Goal: Task Accomplishment & Management: Use online tool/utility

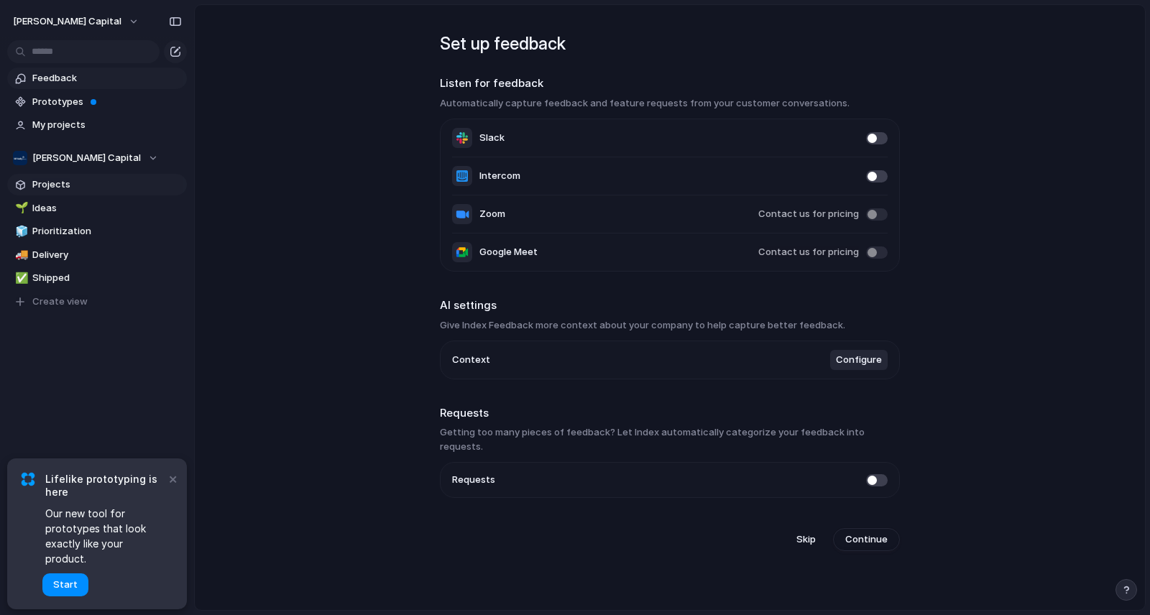
click at [91, 185] on span "Projects" at bounding box center [106, 185] width 149 height 14
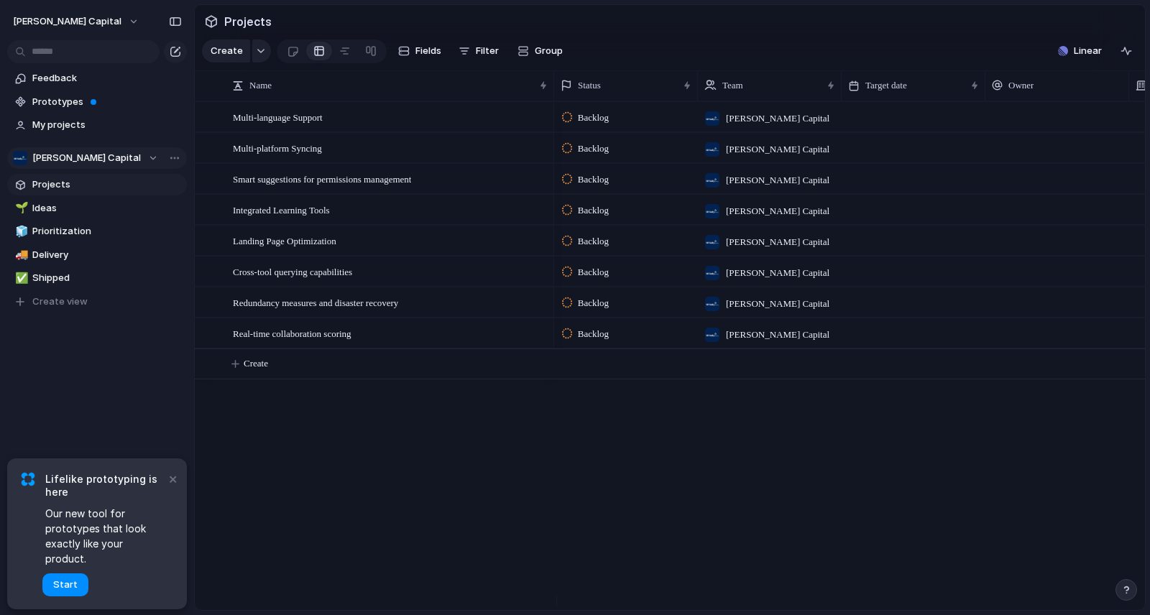
click at [111, 161] on div "[PERSON_NAME] Capital" at bounding box center [85, 158] width 145 height 14
click at [111, 161] on div "[PERSON_NAME] Capital Create new team" at bounding box center [575, 307] width 1150 height 615
click at [70, 116] on link "My projects" at bounding box center [97, 125] width 180 height 22
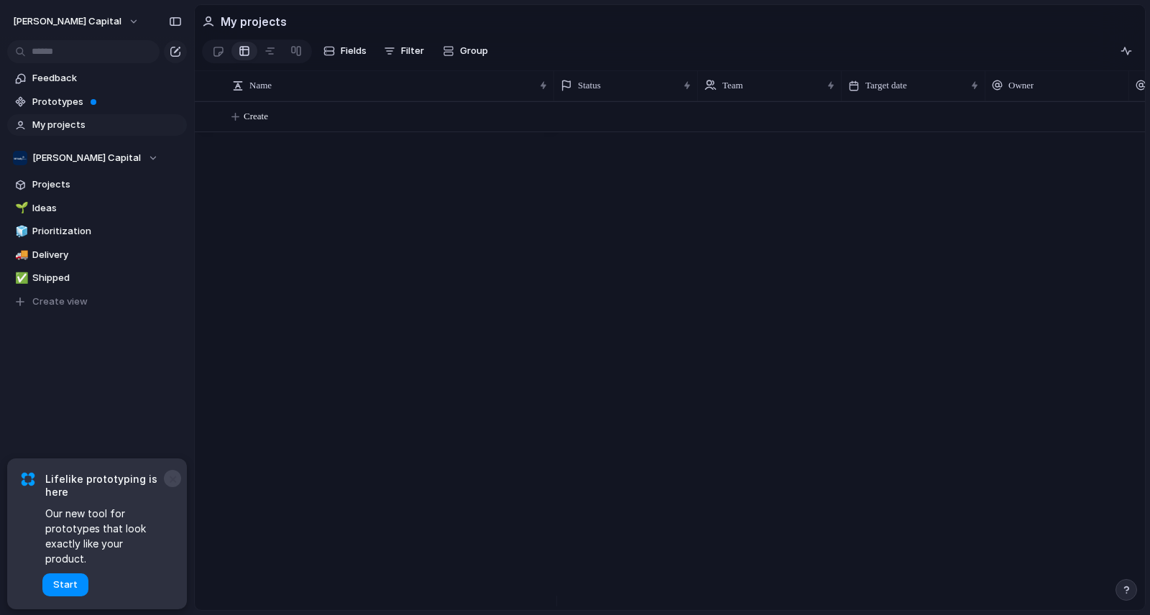
click at [174, 487] on button "×" at bounding box center [172, 478] width 17 height 17
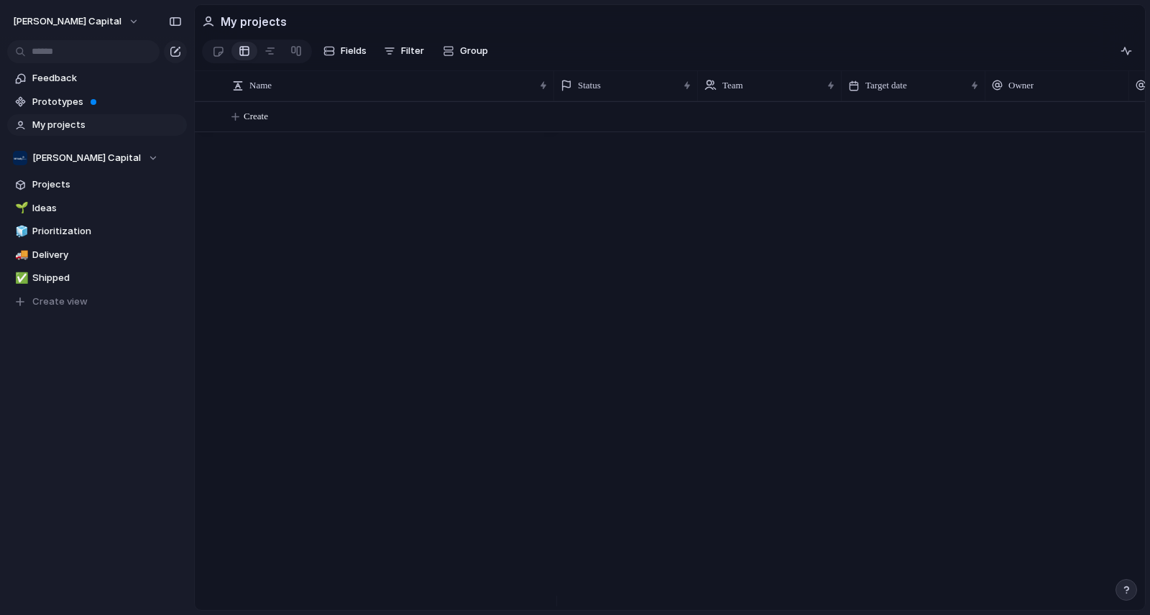
click at [433, 71] on section "Fields Filter Group Zoom Collapse" at bounding box center [670, 54] width 950 height 34
click at [93, 22] on button "[PERSON_NAME] Capital" at bounding box center [76, 21] width 140 height 23
click at [93, 22] on div "Settings Invite members Change theme Sign out" at bounding box center [575, 307] width 1150 height 615
click at [59, 19] on span "[PERSON_NAME] Capital" at bounding box center [67, 21] width 109 height 14
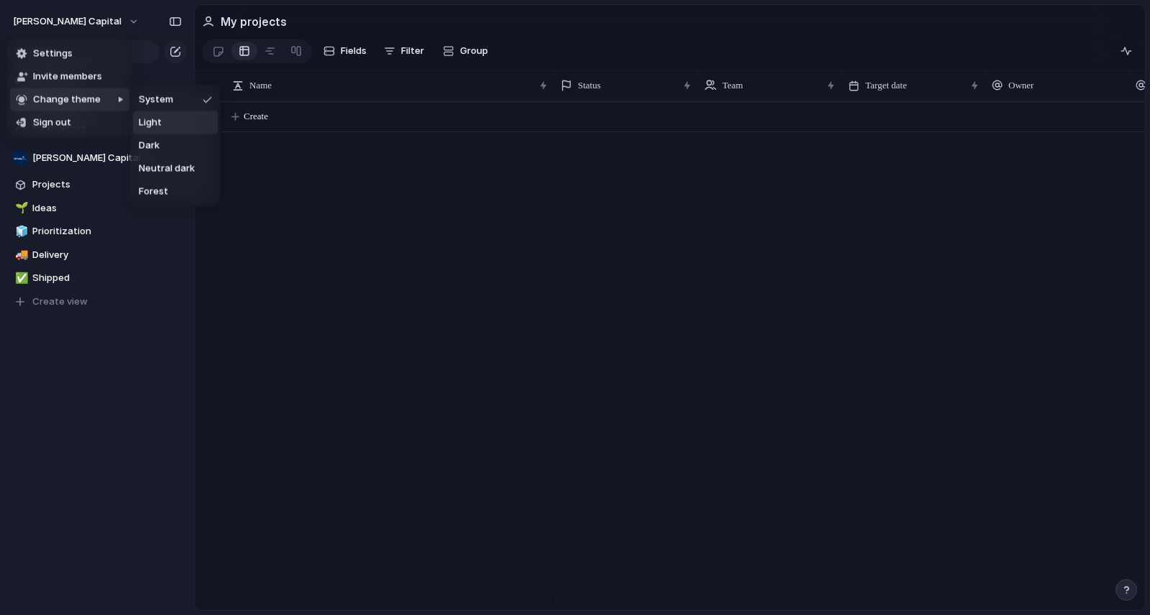
click at [203, 126] on li "Light" at bounding box center [175, 122] width 85 height 23
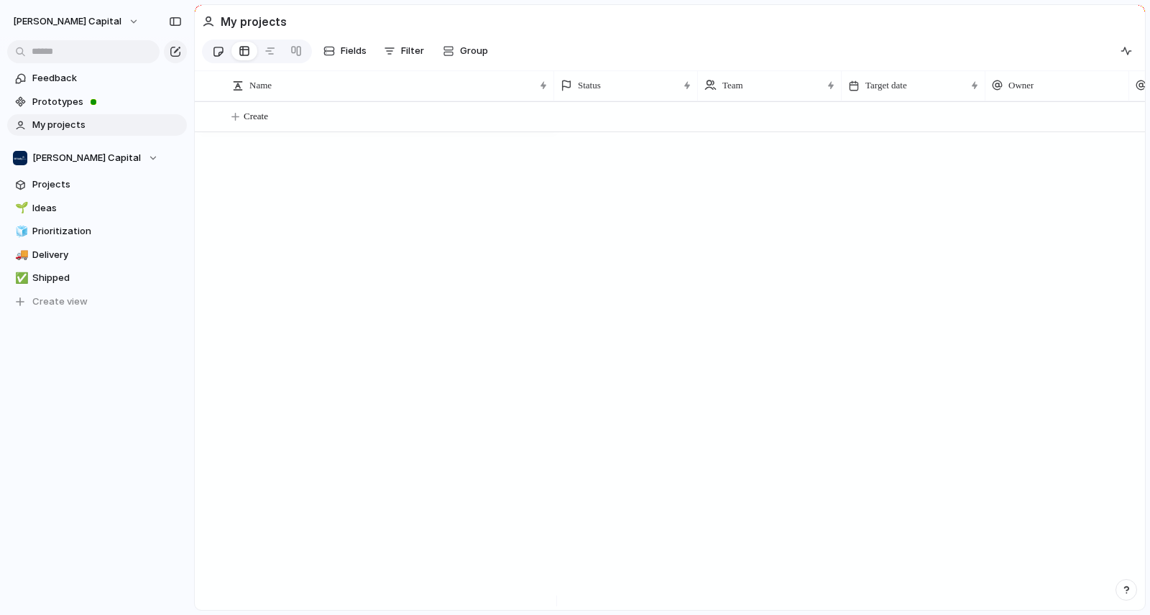
click at [214, 53] on div at bounding box center [218, 52] width 12 height 24
click at [244, 52] on div at bounding box center [244, 51] width 11 height 23
click at [173, 185] on div "Team settings" at bounding box center [201, 187] width 83 height 14
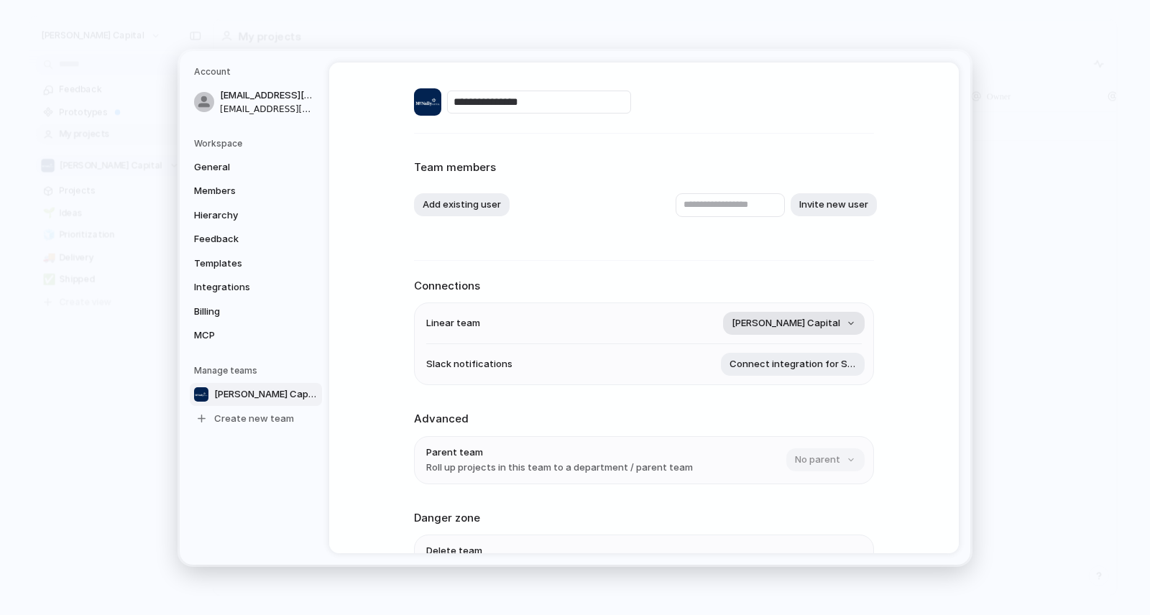
click at [832, 333] on button "[PERSON_NAME] Capital" at bounding box center [794, 323] width 142 height 23
click at [853, 293] on div "Remove team Loading..." at bounding box center [575, 307] width 1150 height 615
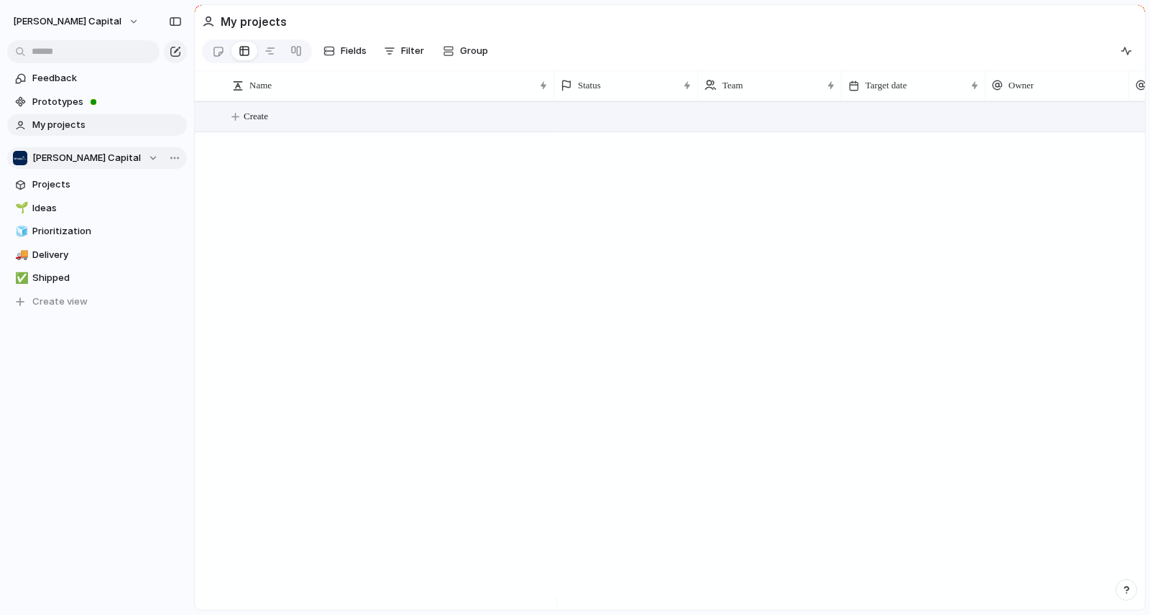
click at [239, 125] on button "Create" at bounding box center [688, 116] width 958 height 29
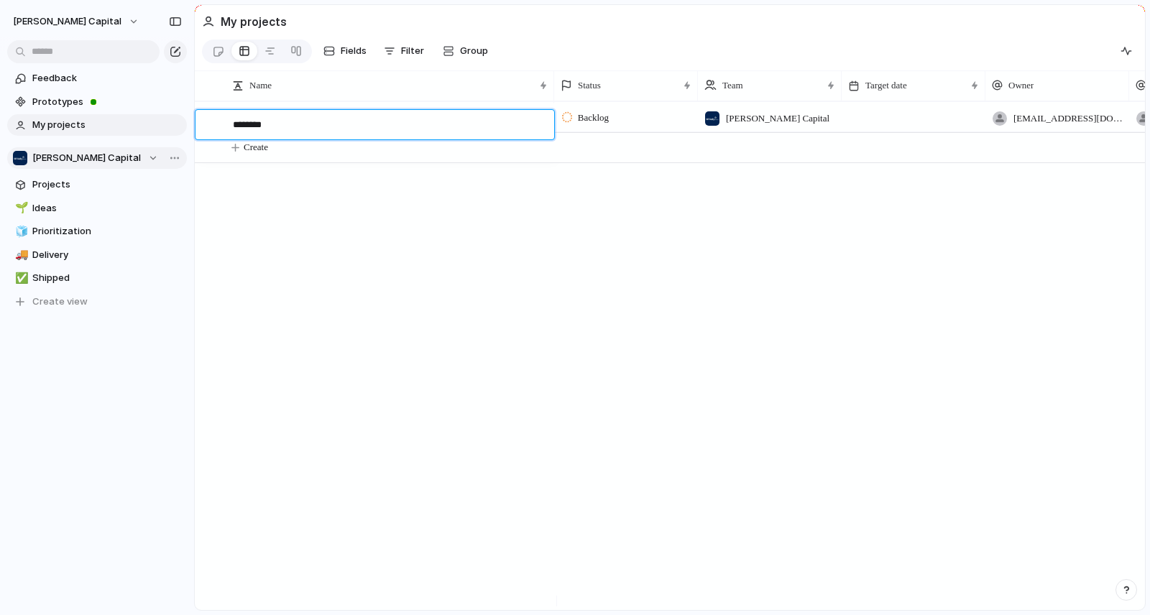
type textarea "*********"
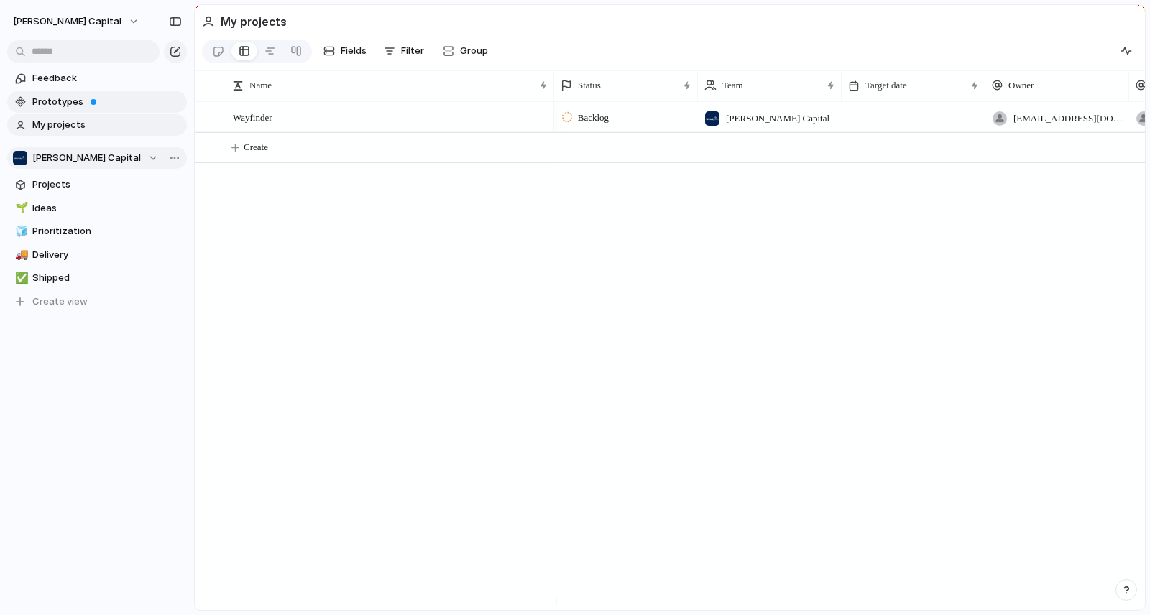
click at [91, 102] on span at bounding box center [94, 102] width 6 height 6
click at [75, 88] on link "Feedback" at bounding box center [97, 79] width 180 height 22
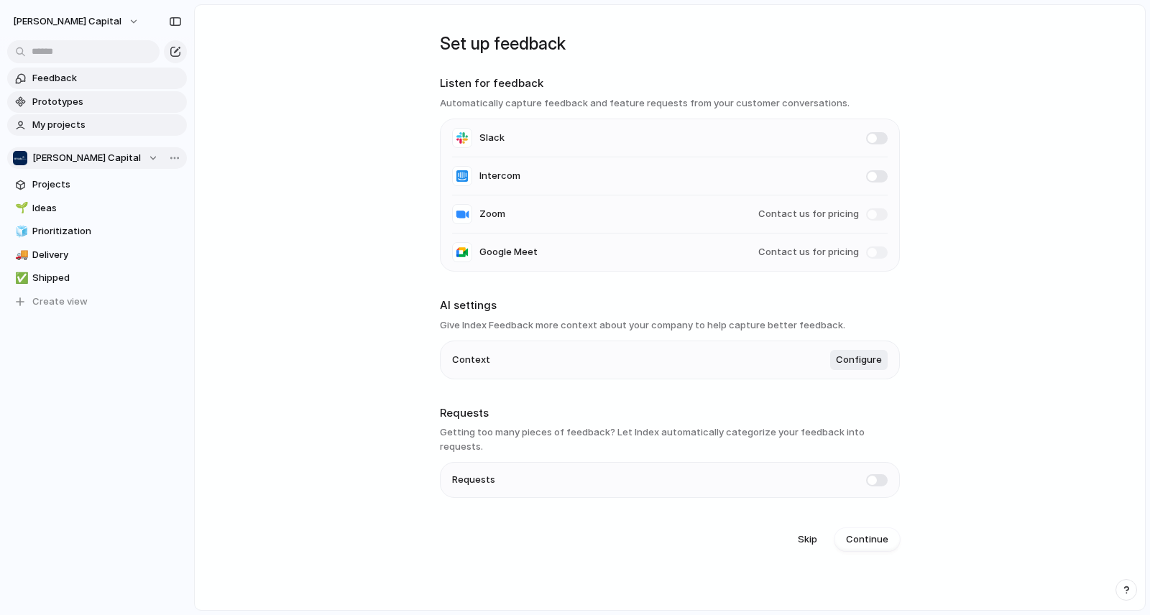
click at [79, 132] on link "My projects" at bounding box center [97, 125] width 180 height 22
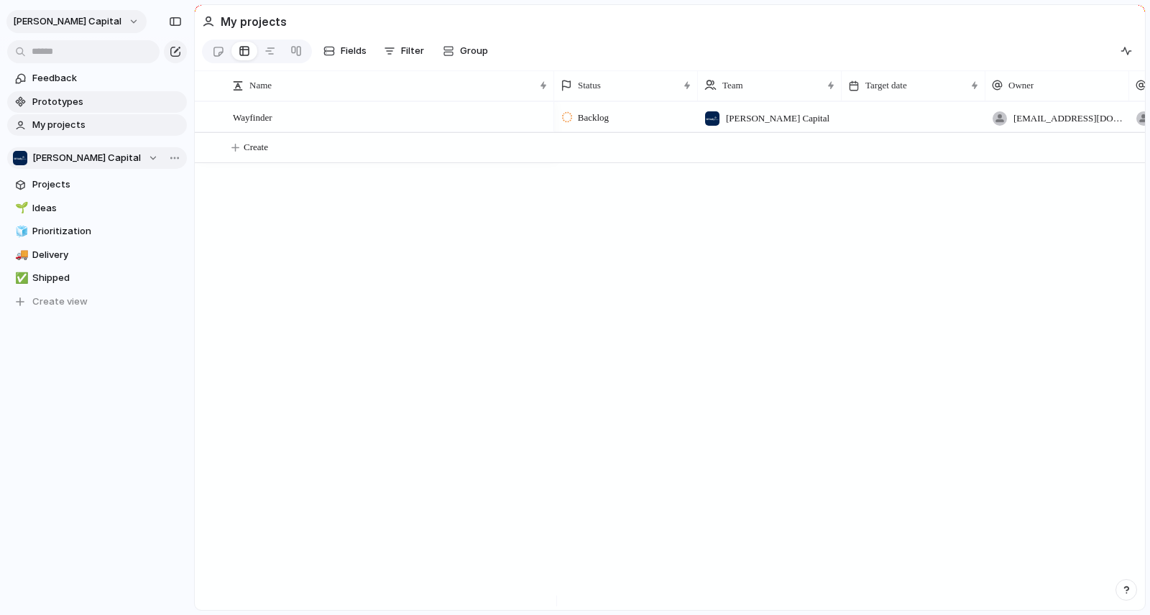
click at [88, 25] on button "[PERSON_NAME] Capital" at bounding box center [76, 21] width 140 height 23
click at [74, 60] on li "Settings" at bounding box center [69, 53] width 119 height 23
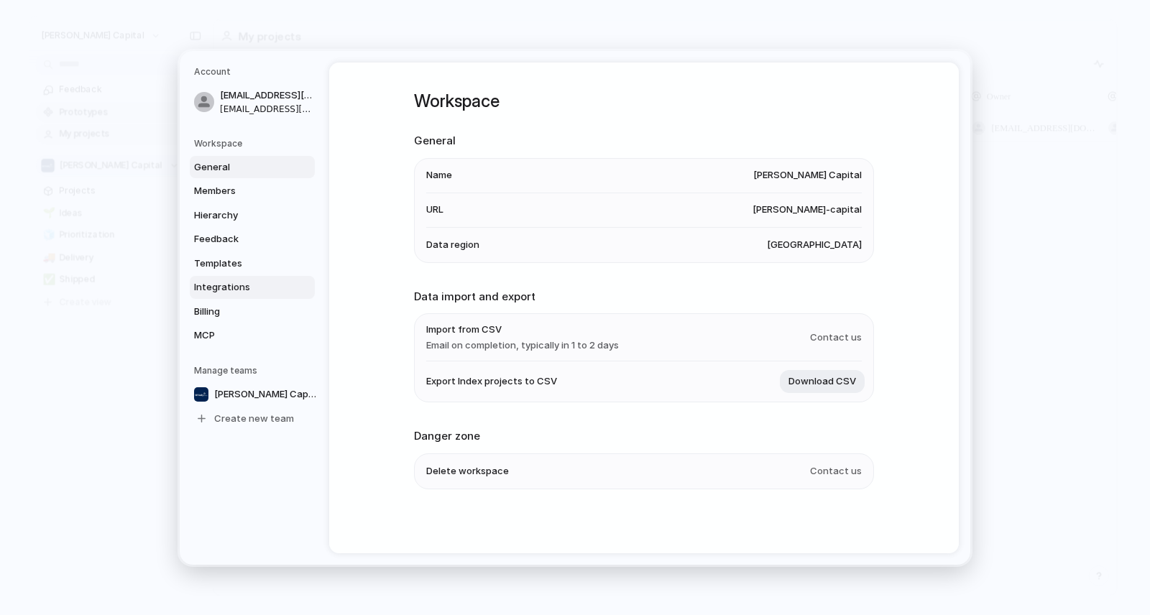
click at [237, 292] on span "Integrations" at bounding box center [240, 287] width 92 height 14
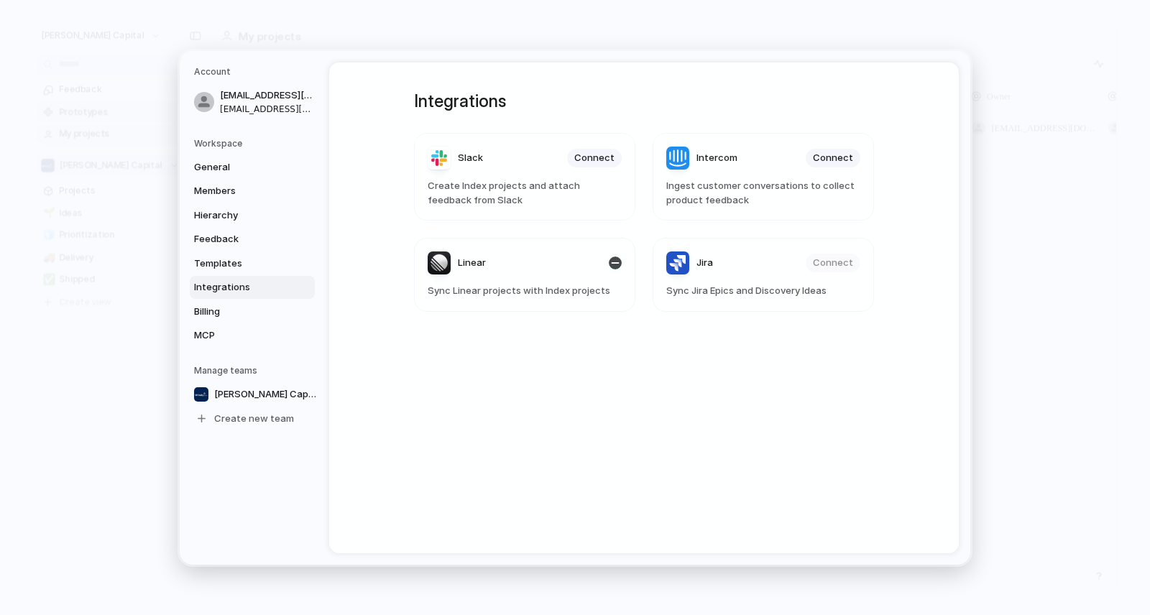
click at [528, 264] on header "Linear" at bounding box center [525, 263] width 194 height 23
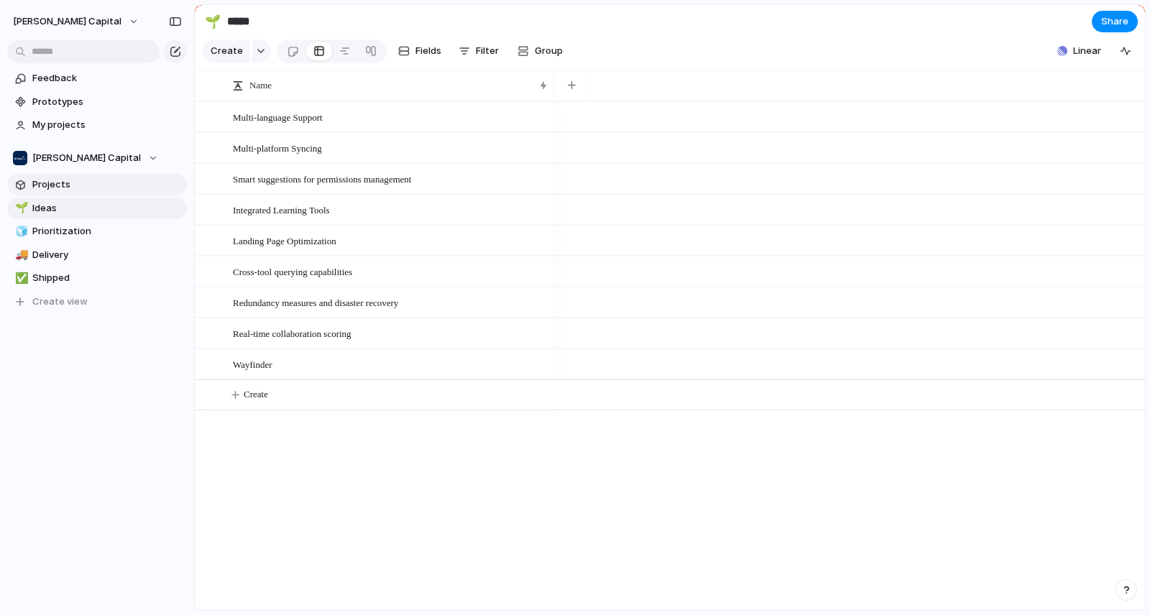
click at [100, 193] on link "Projects" at bounding box center [97, 185] width 180 height 22
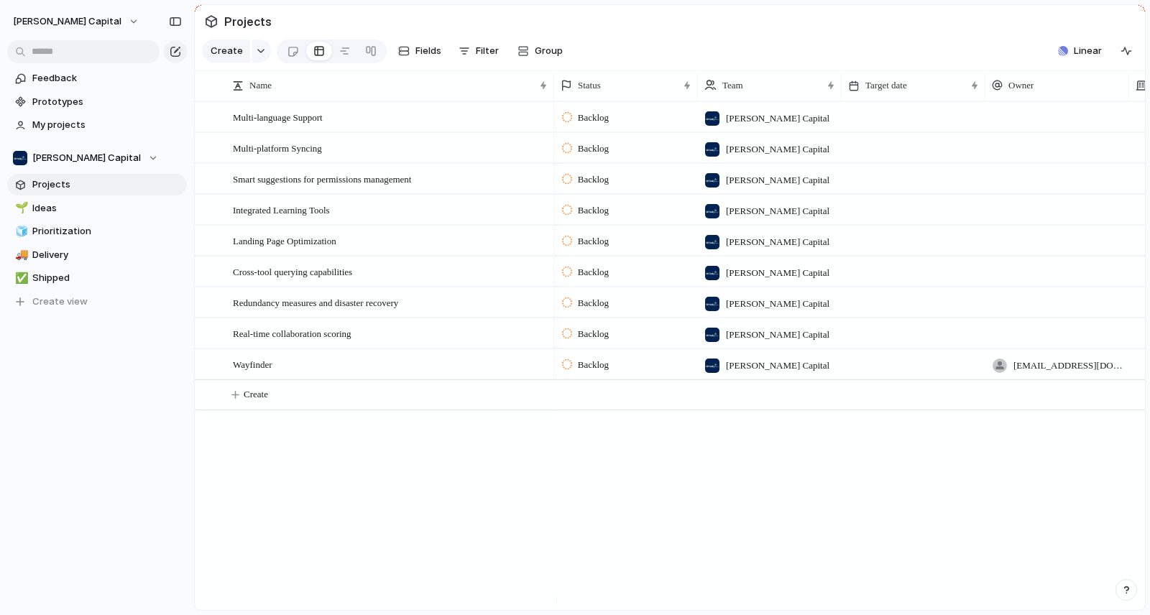
click at [106, 192] on link "Projects" at bounding box center [97, 185] width 180 height 22
click at [107, 188] on span "Projects" at bounding box center [106, 185] width 149 height 14
click at [1079, 58] on span "Linear" at bounding box center [1088, 51] width 28 height 14
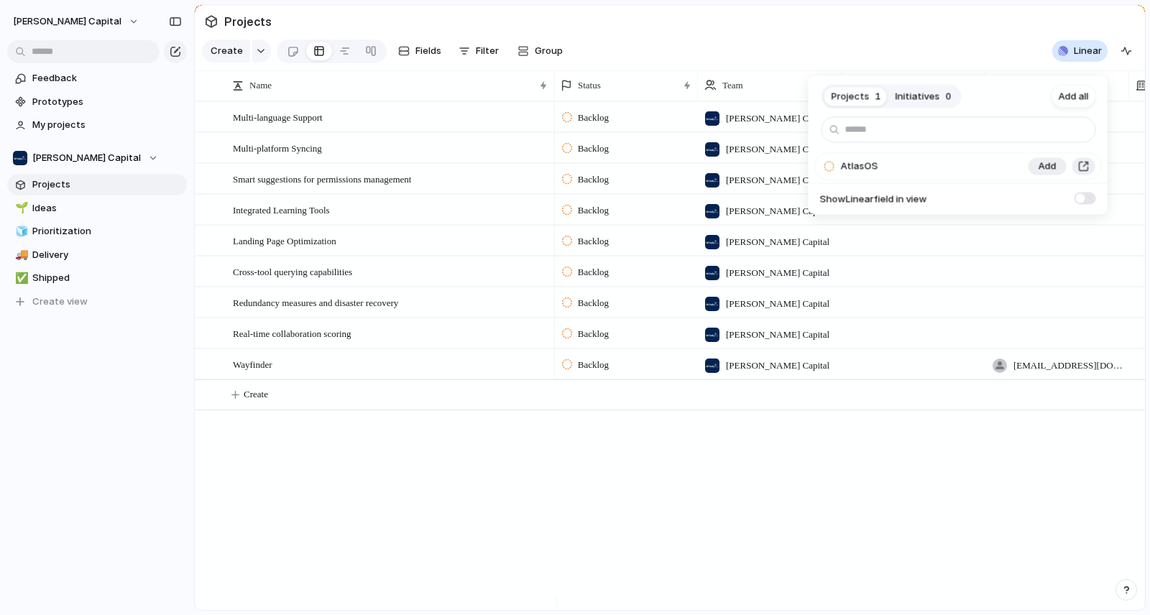
click at [911, 164] on div "AtlasOS" at bounding box center [917, 166] width 205 height 29
click at [1031, 165] on button "Add" at bounding box center [1047, 166] width 38 height 17
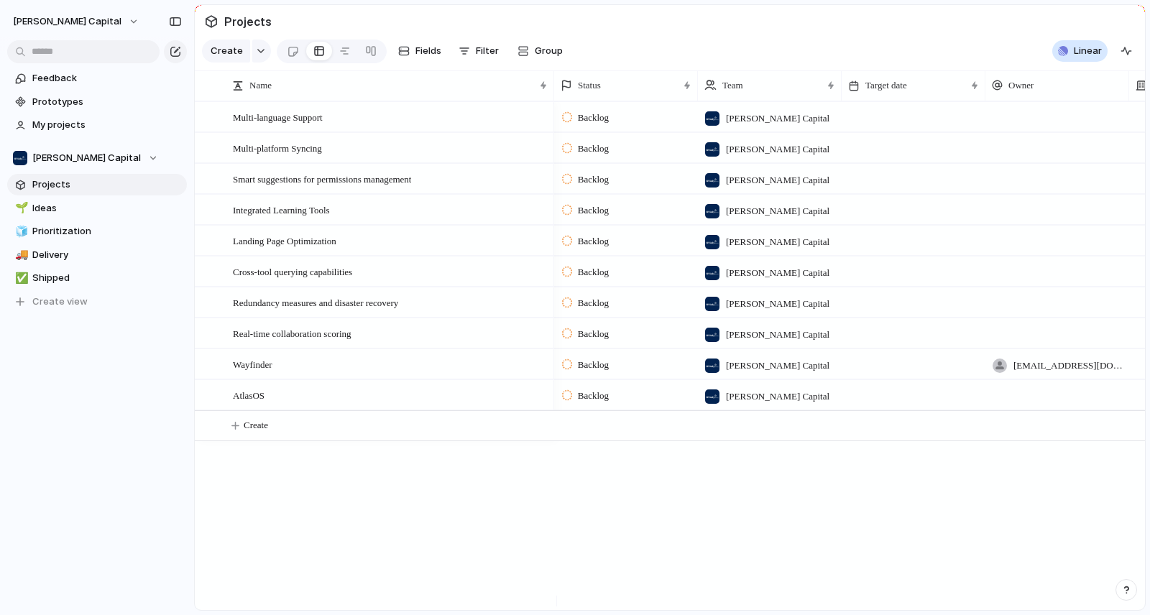
click at [478, 528] on div "Projects 0 Initiatives 0 Add all ✅️ In sync with Linear Show Linear field in vi…" at bounding box center [575, 307] width 1150 height 615
click at [210, 370] on div at bounding box center [206, 364] width 11 height 11
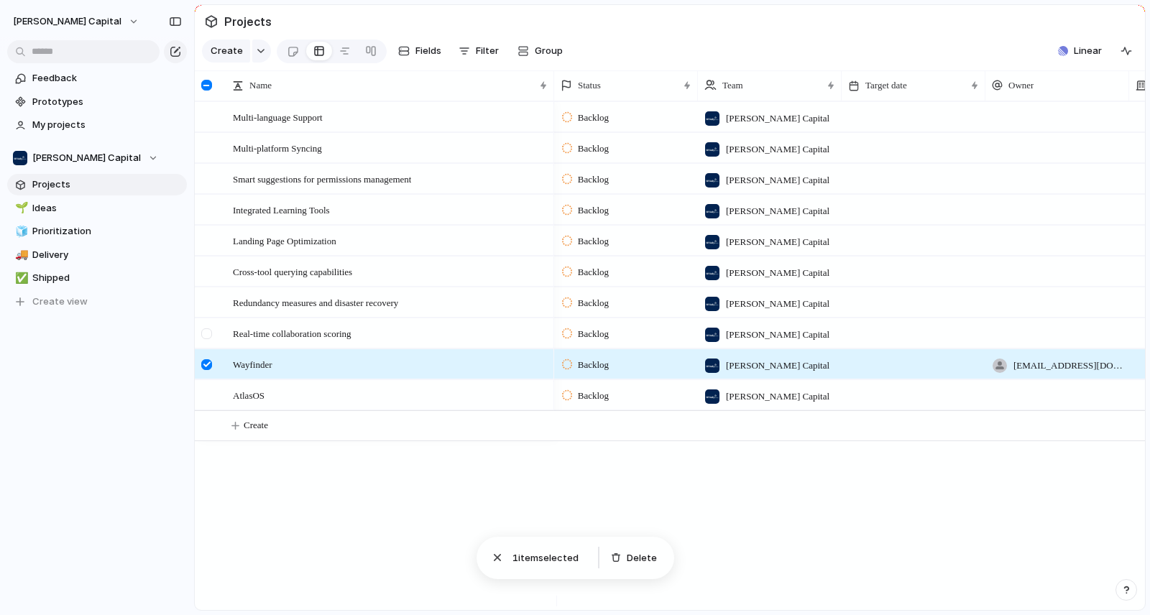
click at [211, 339] on div at bounding box center [206, 333] width 11 height 11
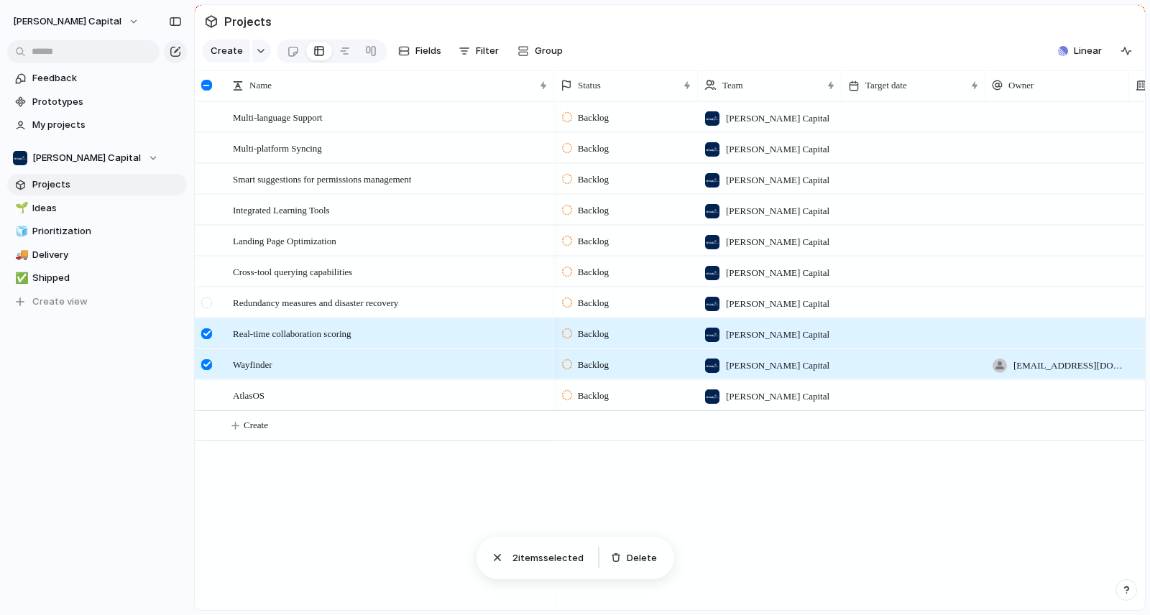
click at [208, 308] on div at bounding box center [206, 303] width 11 height 11
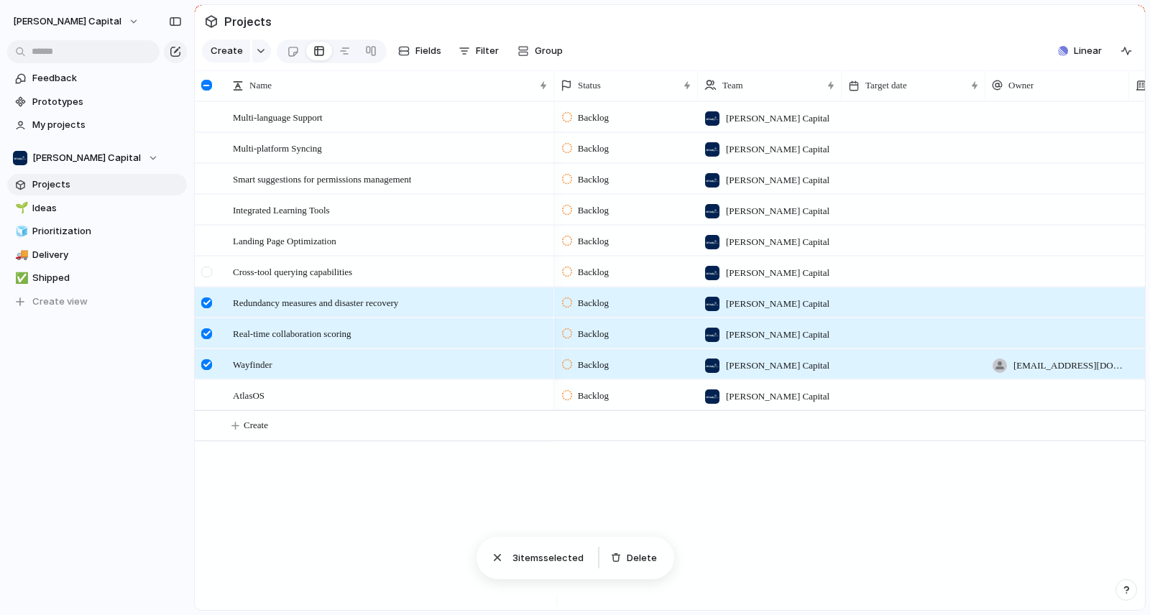
click at [208, 277] on div at bounding box center [206, 272] width 11 height 11
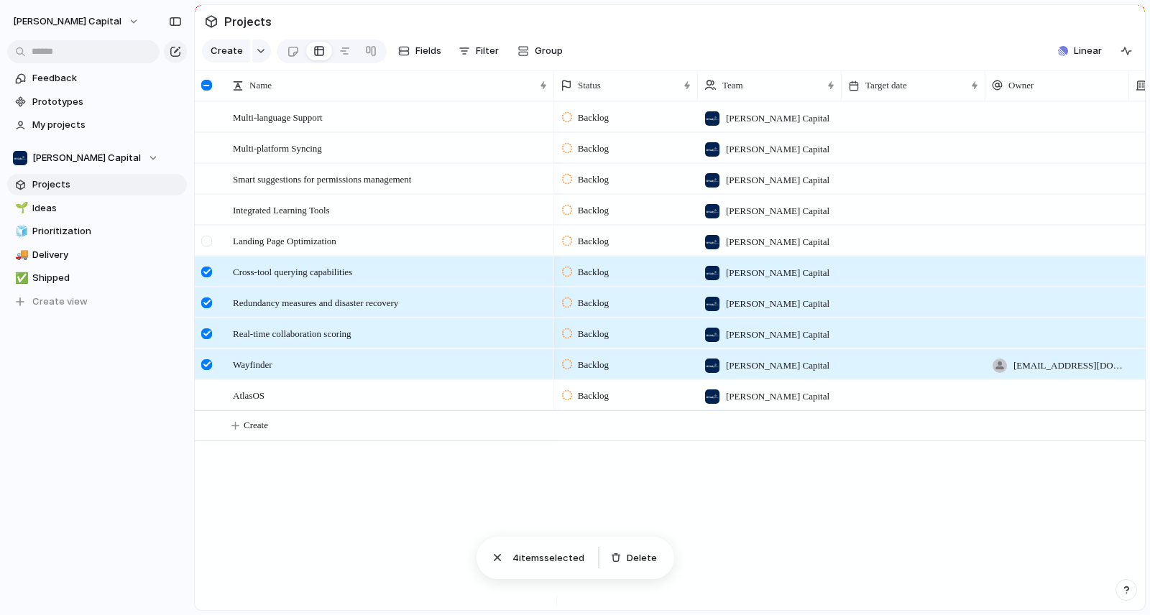
click at [208, 247] on div at bounding box center [206, 241] width 11 height 11
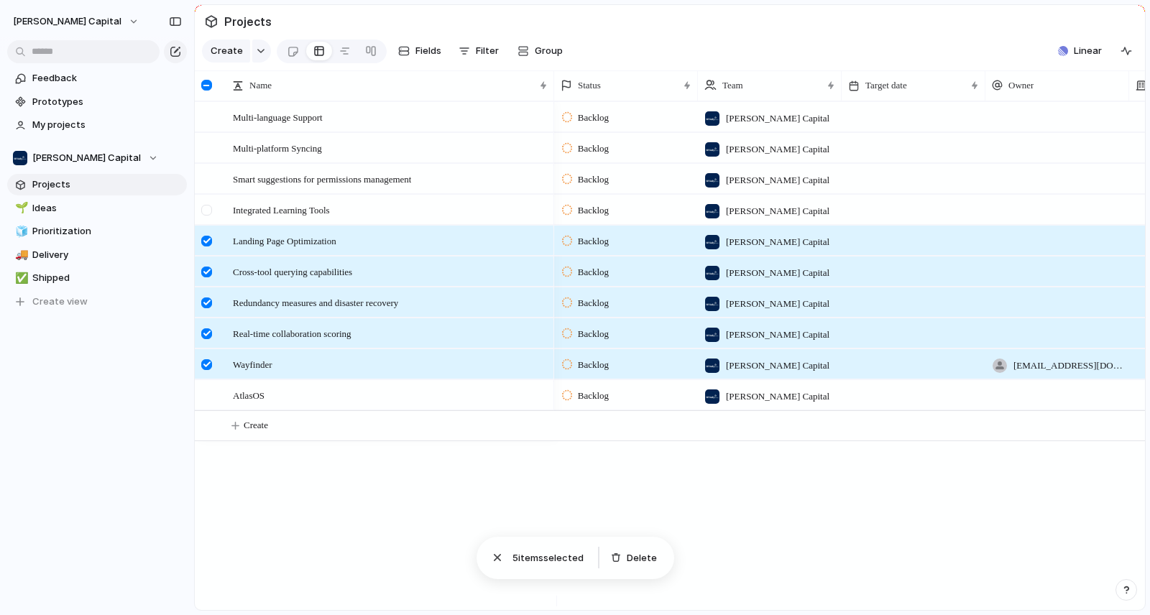
click at [206, 216] on div at bounding box center [206, 210] width 11 height 11
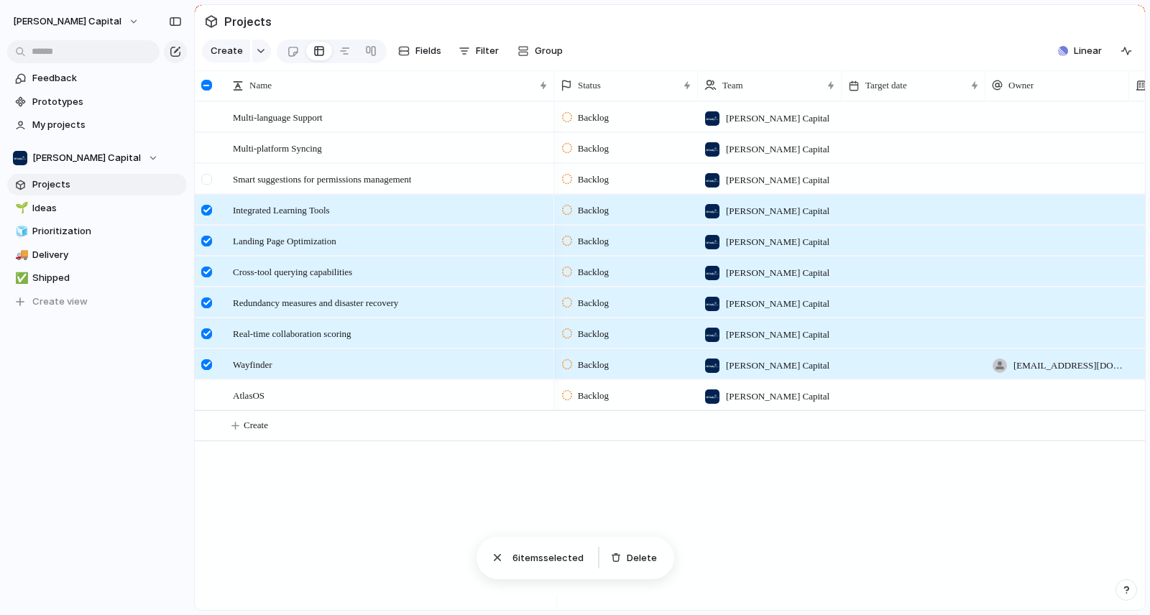
click at [206, 185] on div at bounding box center [206, 179] width 11 height 11
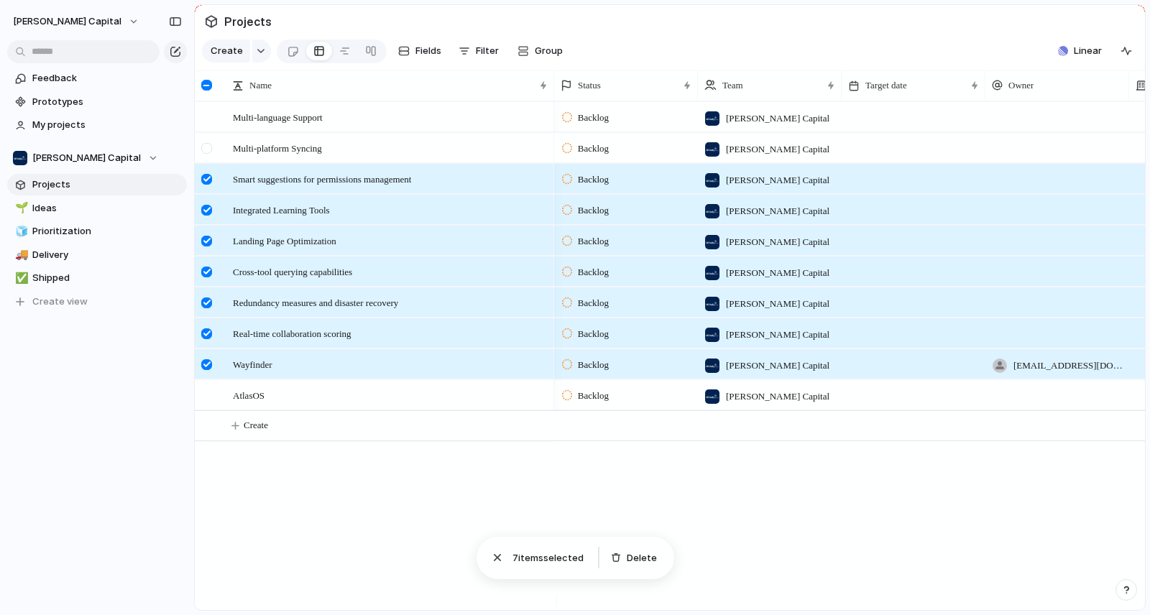
click at [206, 154] on div at bounding box center [206, 148] width 11 height 11
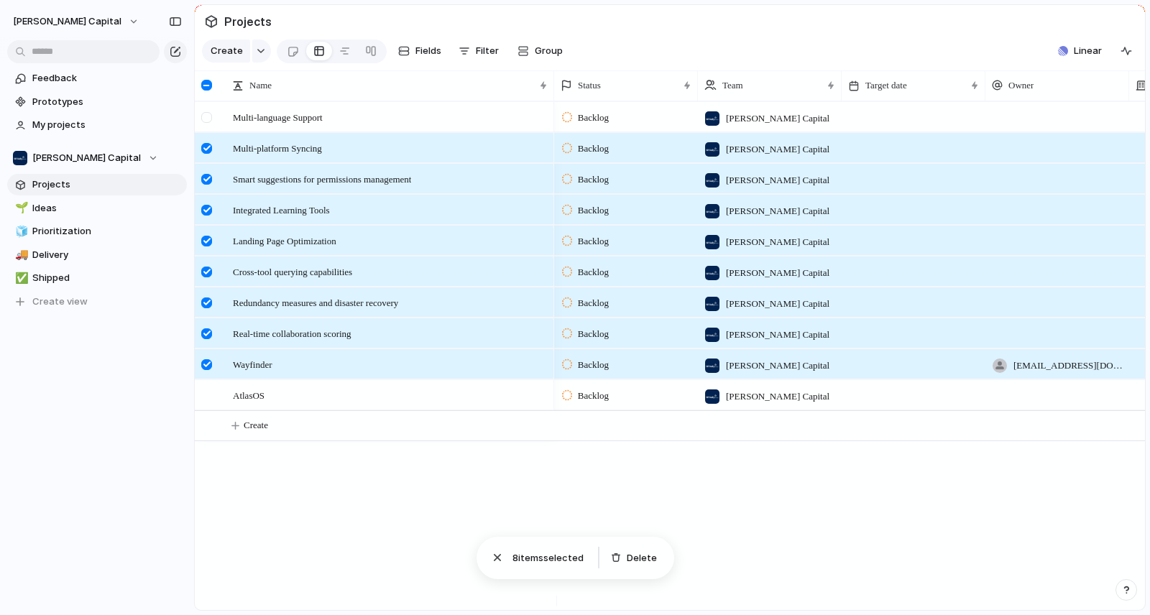
click at [210, 123] on div at bounding box center [206, 117] width 11 height 11
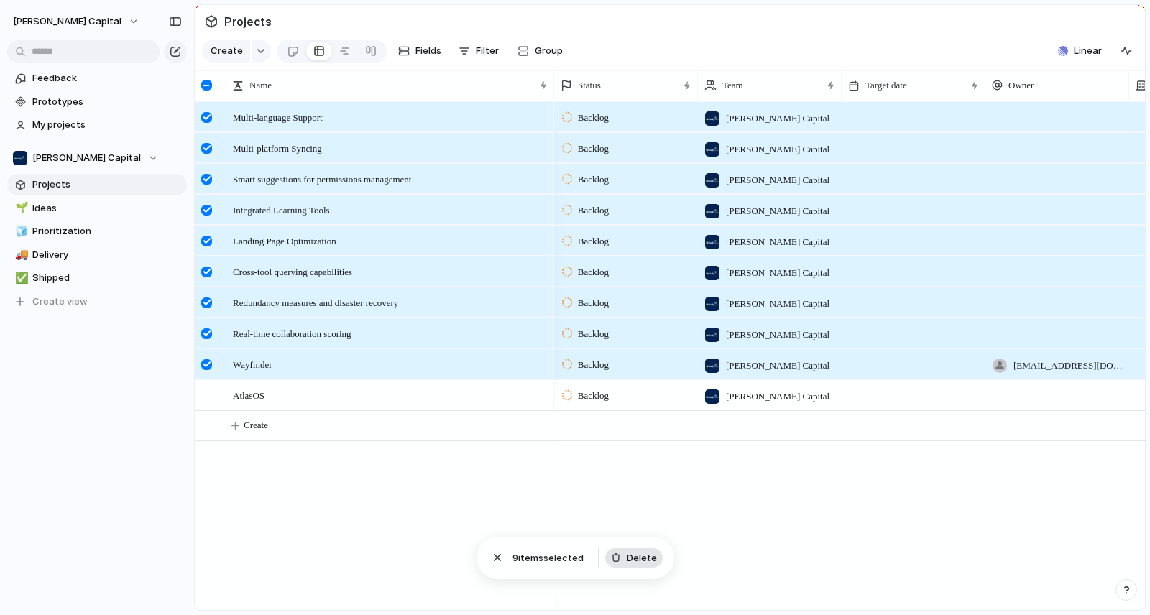
click at [640, 561] on span "Delete" at bounding box center [642, 558] width 30 height 14
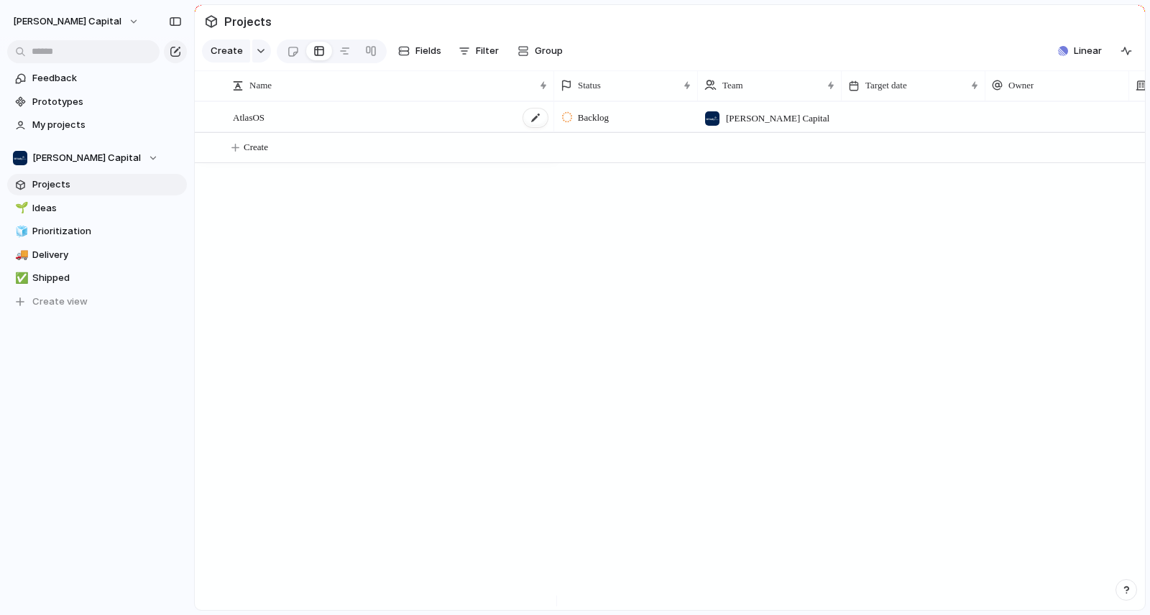
click at [279, 130] on div "AtlasOS" at bounding box center [391, 117] width 316 height 29
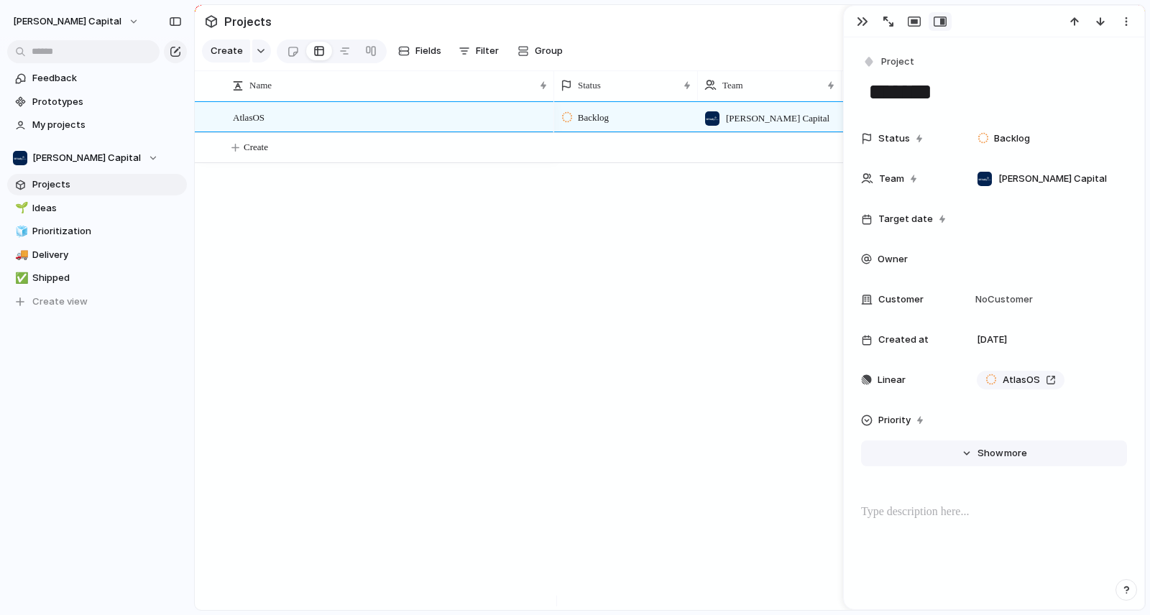
click at [961, 451] on button "Hide Show more" at bounding box center [994, 454] width 266 height 26
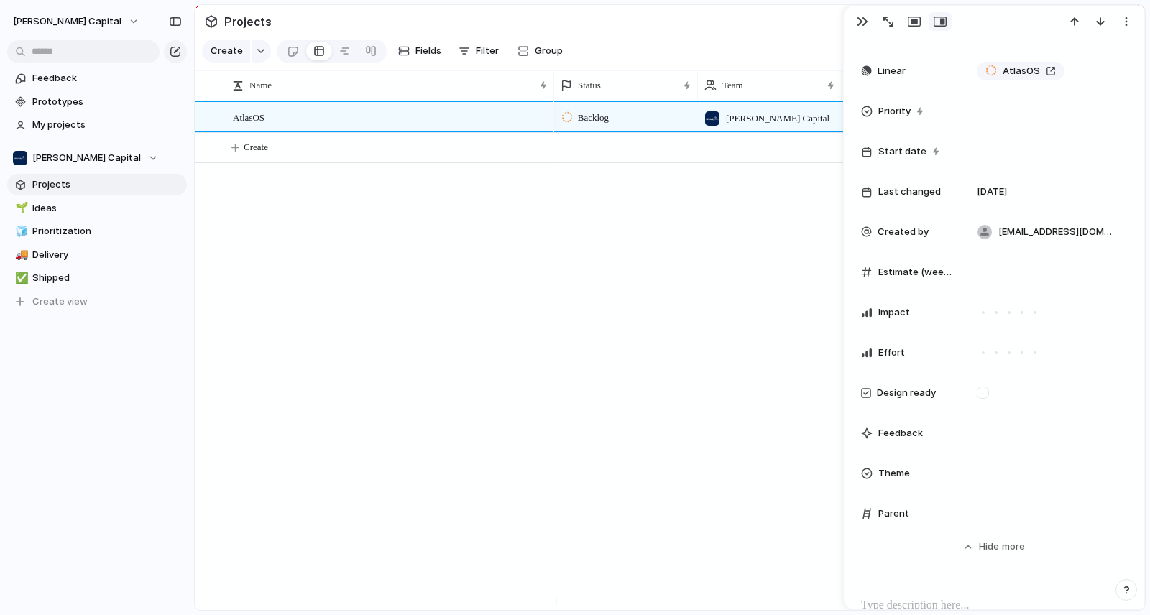
scroll to position [420, 0]
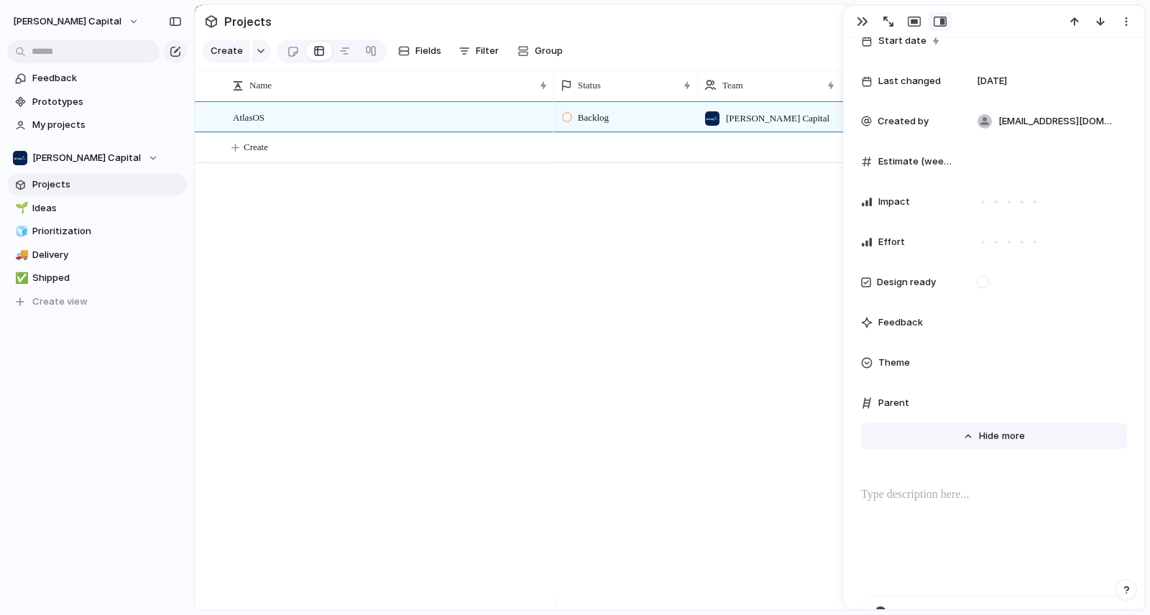
click at [957, 440] on button "Hide Show more" at bounding box center [994, 436] width 266 height 26
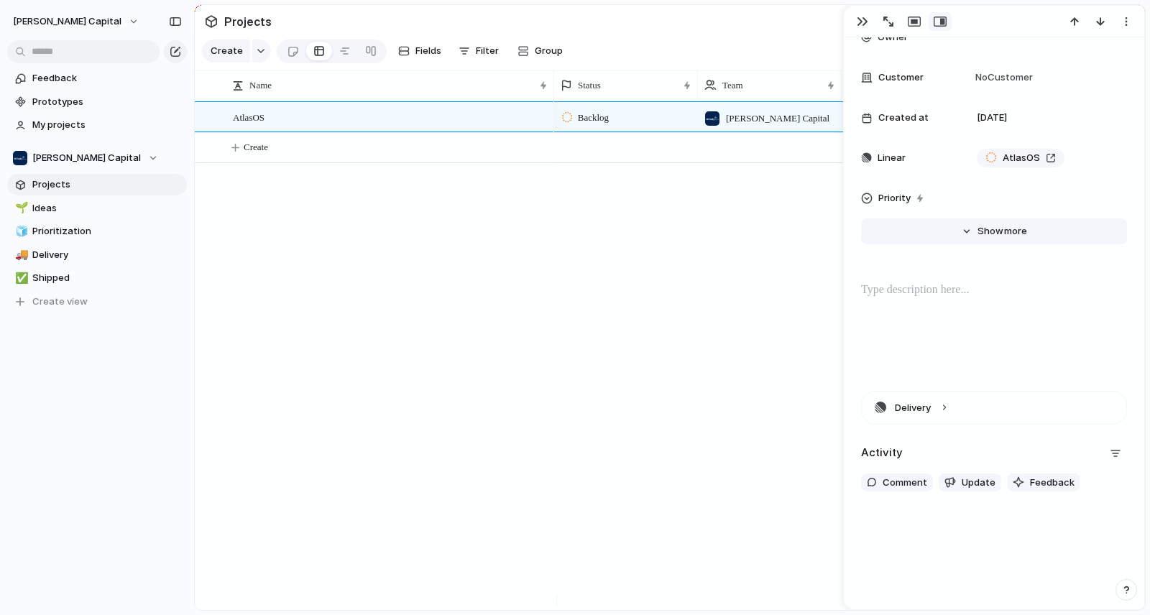
scroll to position [0, 0]
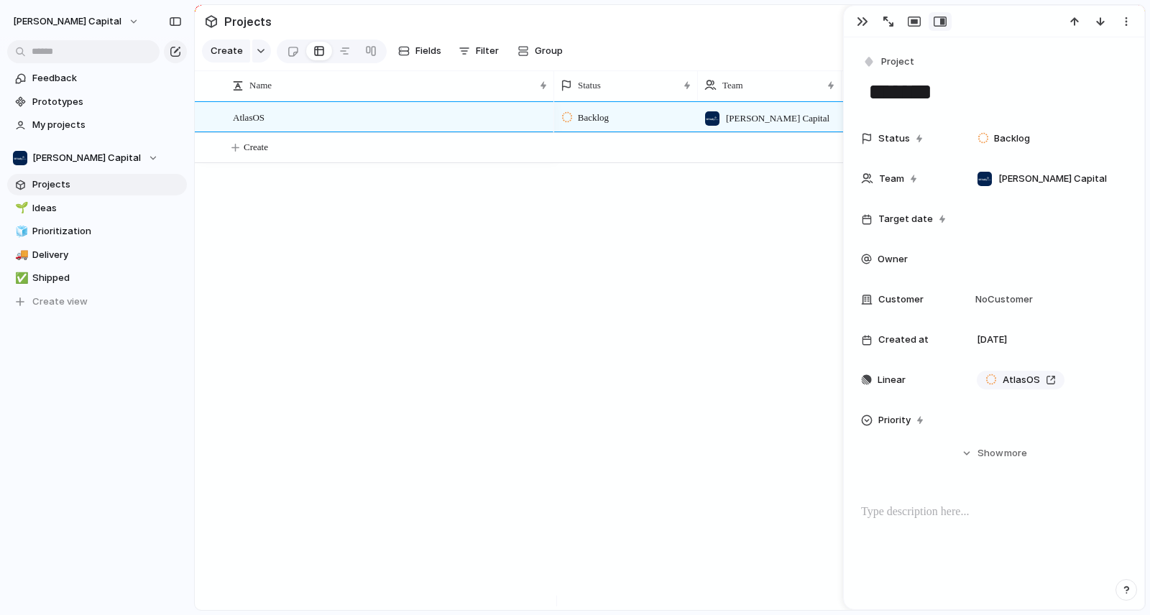
click at [382, 300] on div "AtlasOS Backlog McNally Capital 4 September Create" at bounding box center [670, 355] width 950 height 509
click at [1017, 385] on span "AtlasOS" at bounding box center [1021, 380] width 37 height 14
click at [537, 304] on div "AtlasOS Backlog McNally Capital 4 September Create" at bounding box center [670, 355] width 950 height 509
click at [93, 233] on span "Prioritization" at bounding box center [106, 231] width 149 height 14
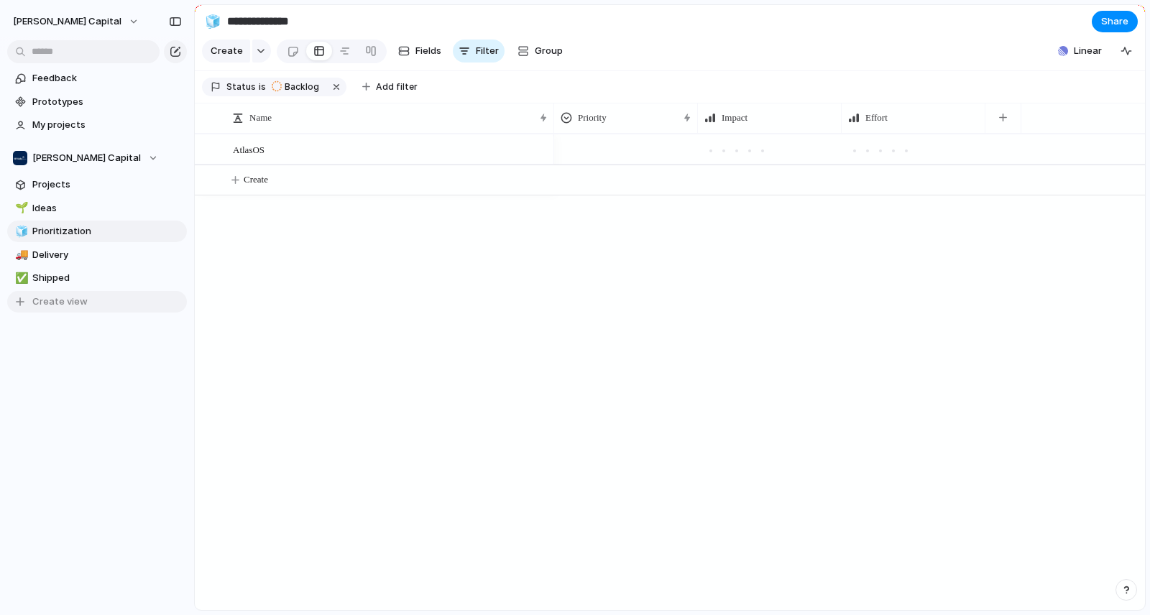
click at [70, 305] on span "Create view" at bounding box center [59, 302] width 55 height 14
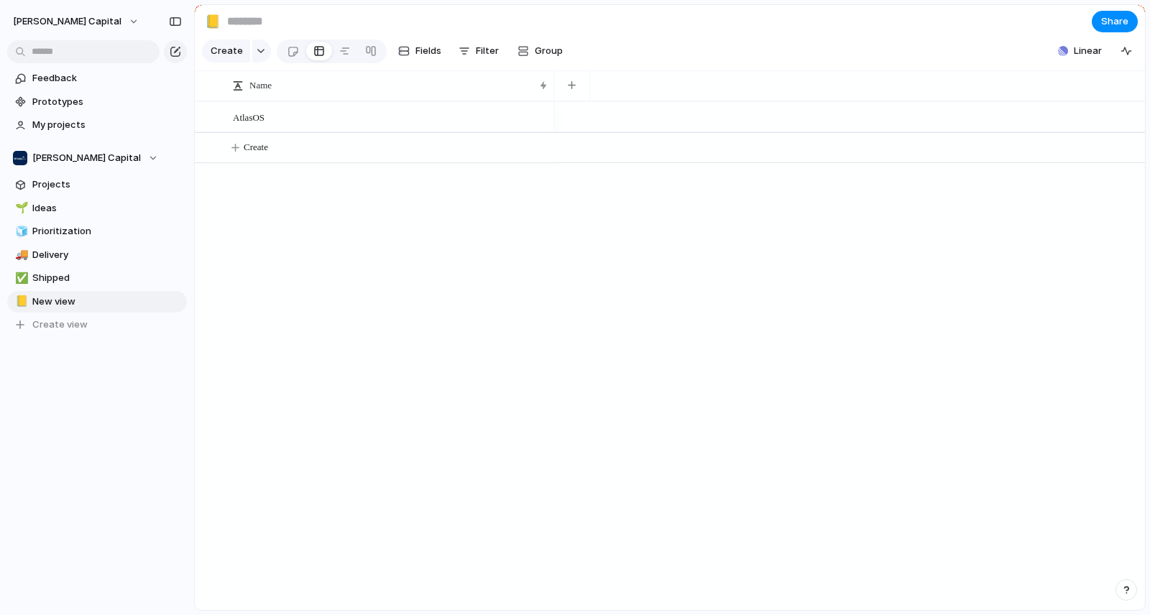
click at [107, 403] on div "Feedback Prototypes My projects McNally Capital Projects 🌱 Ideas 🧊 Prioritizati…" at bounding box center [97, 226] width 194 height 452
drag, startPoint x: 88, startPoint y: 313, endPoint x: 83, endPoint y: 299, distance: 15.0
click at [211, 420] on span "Delete view" at bounding box center [224, 418] width 53 height 14
type input "*******"
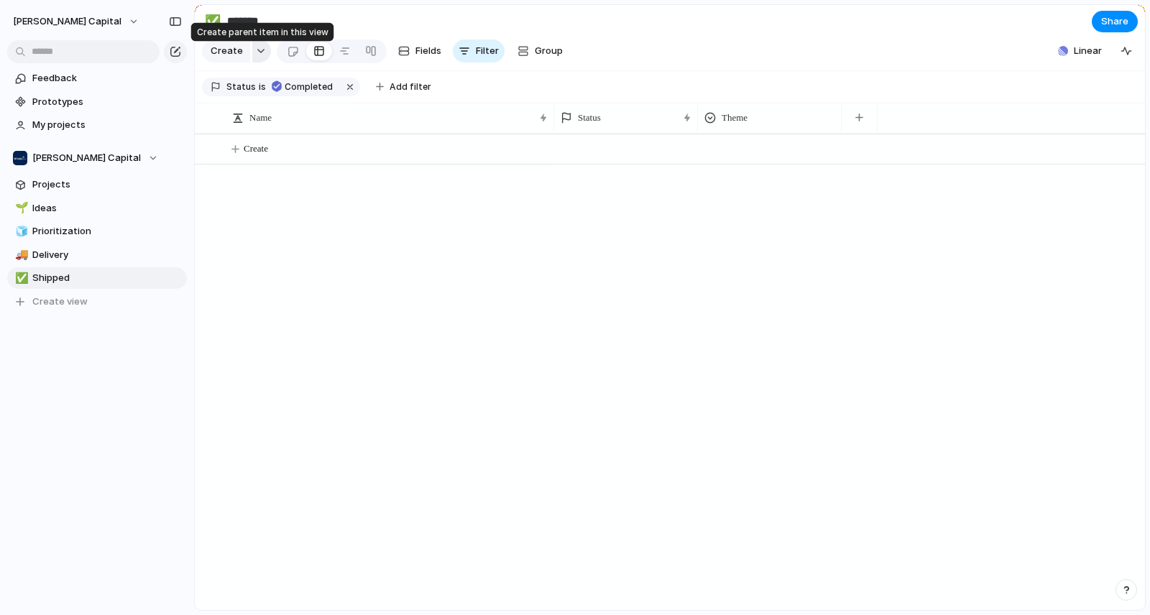
click at [262, 54] on div "button" at bounding box center [261, 51] width 10 height 6
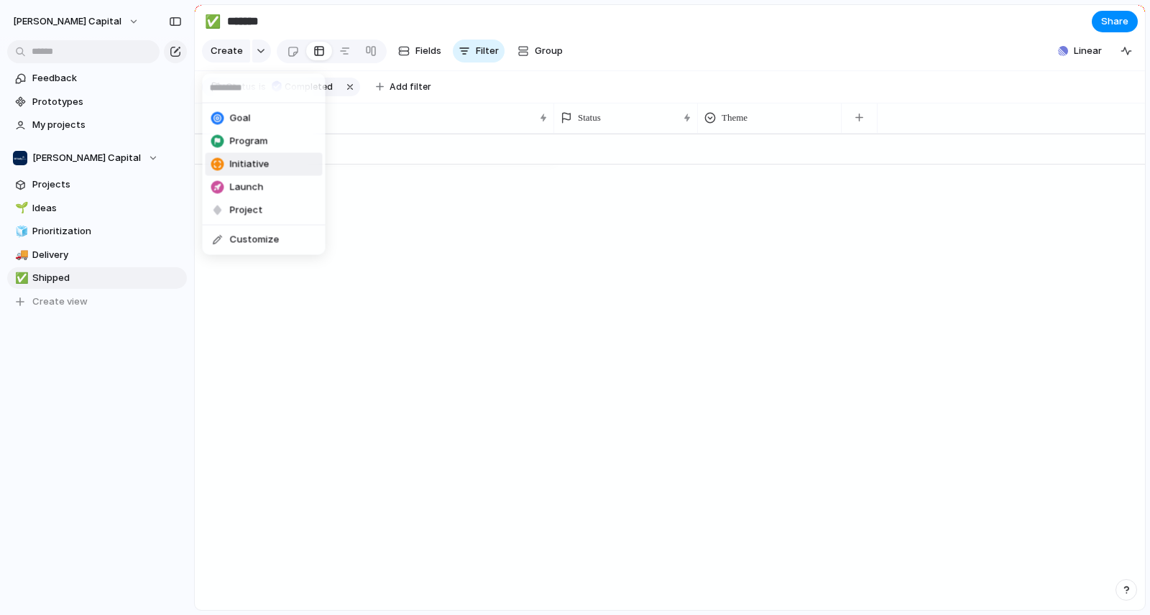
click at [272, 165] on li "Initiative" at bounding box center [264, 164] width 117 height 23
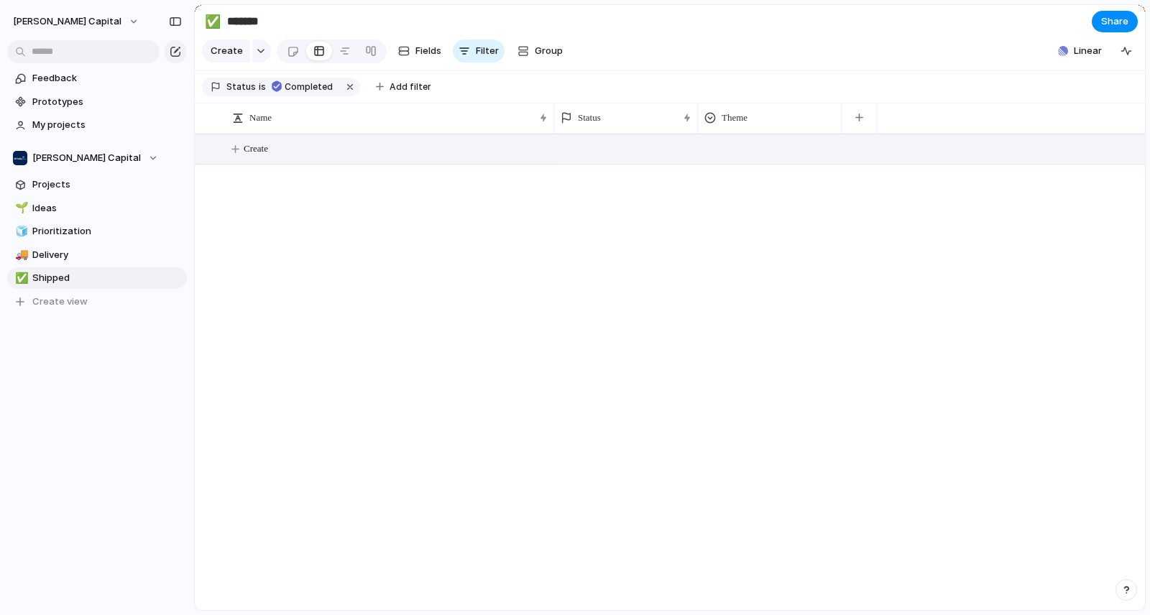
click at [256, 156] on span "Create" at bounding box center [256, 149] width 24 height 14
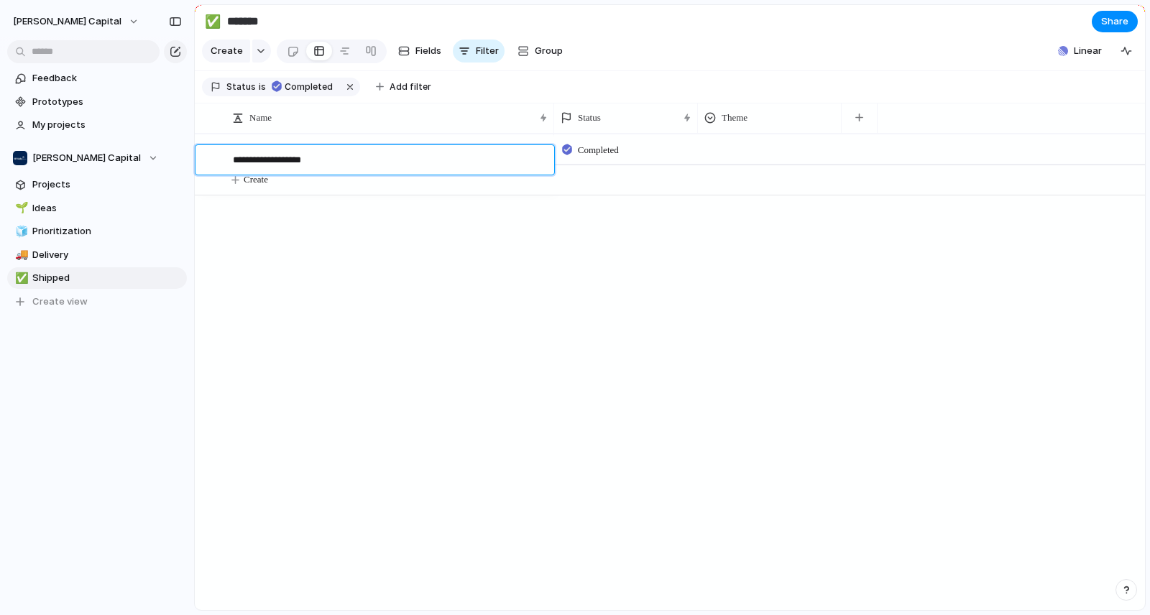
type textarea "**********"
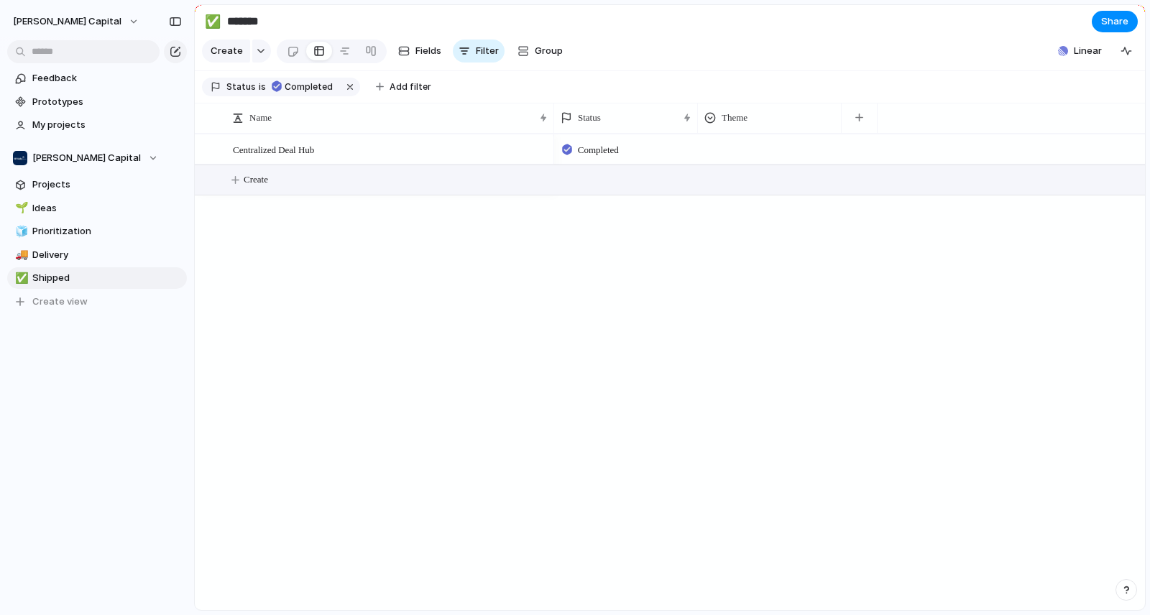
click at [599, 157] on span "Completed" at bounding box center [598, 150] width 41 height 14
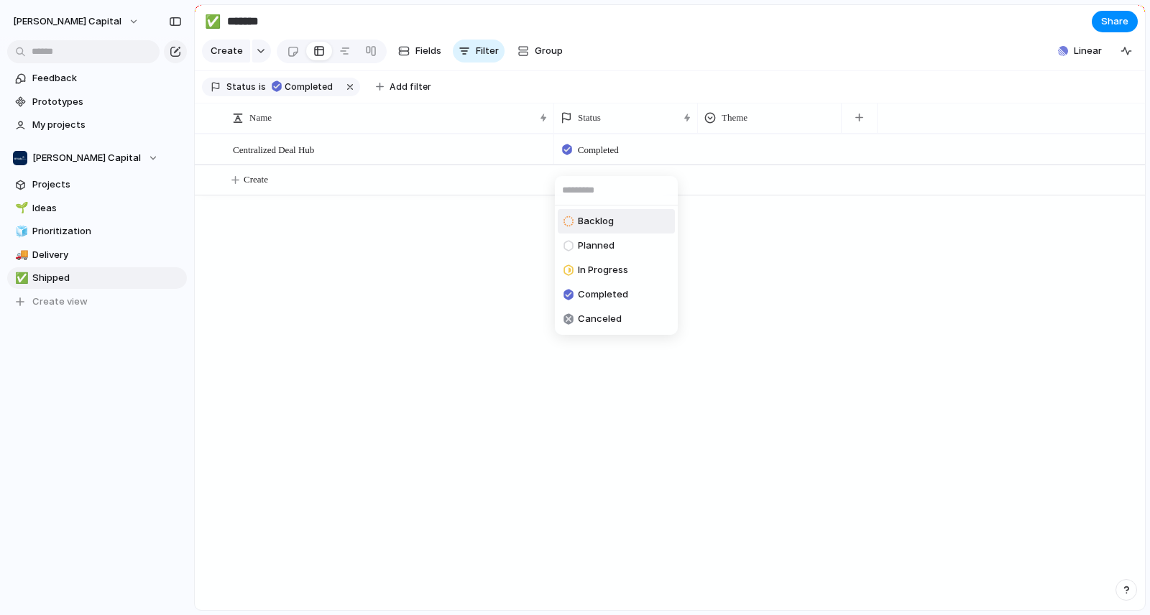
click at [589, 224] on span "Backlog" at bounding box center [596, 221] width 36 height 14
click at [612, 157] on span "Completed" at bounding box center [598, 150] width 41 height 14
click at [595, 244] on span "Planned" at bounding box center [596, 246] width 37 height 14
click at [341, 93] on button "button" at bounding box center [350, 87] width 19 height 19
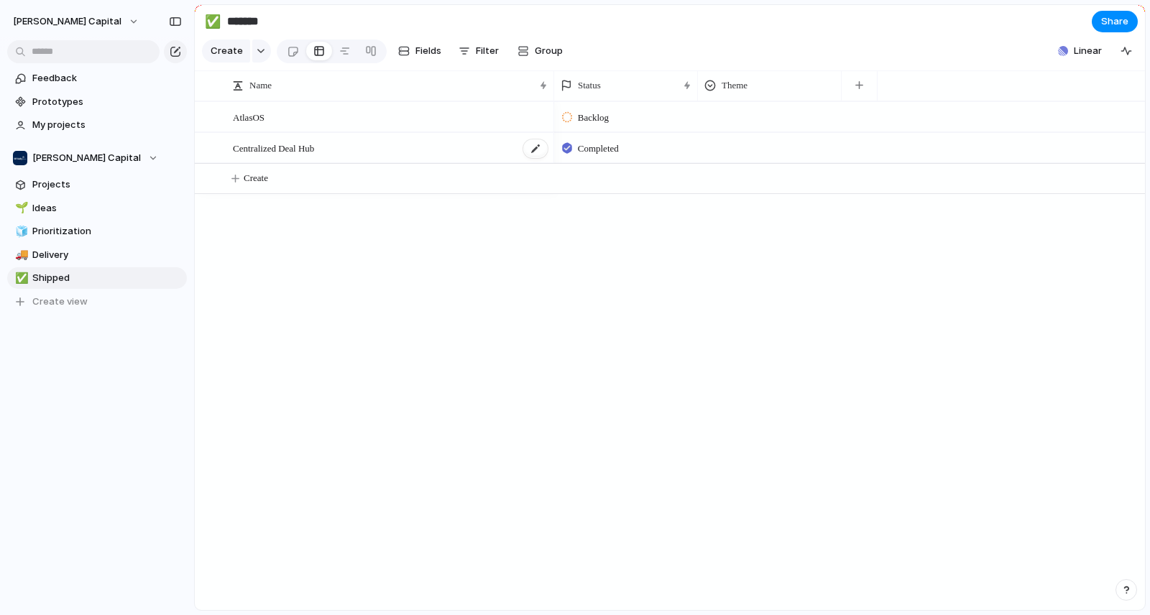
click at [333, 162] on div "Centralized Deal Hub" at bounding box center [391, 148] width 316 height 29
click at [256, 54] on div "button" at bounding box center [261, 51] width 10 height 6
click at [270, 157] on li "Initiative" at bounding box center [264, 164] width 117 height 23
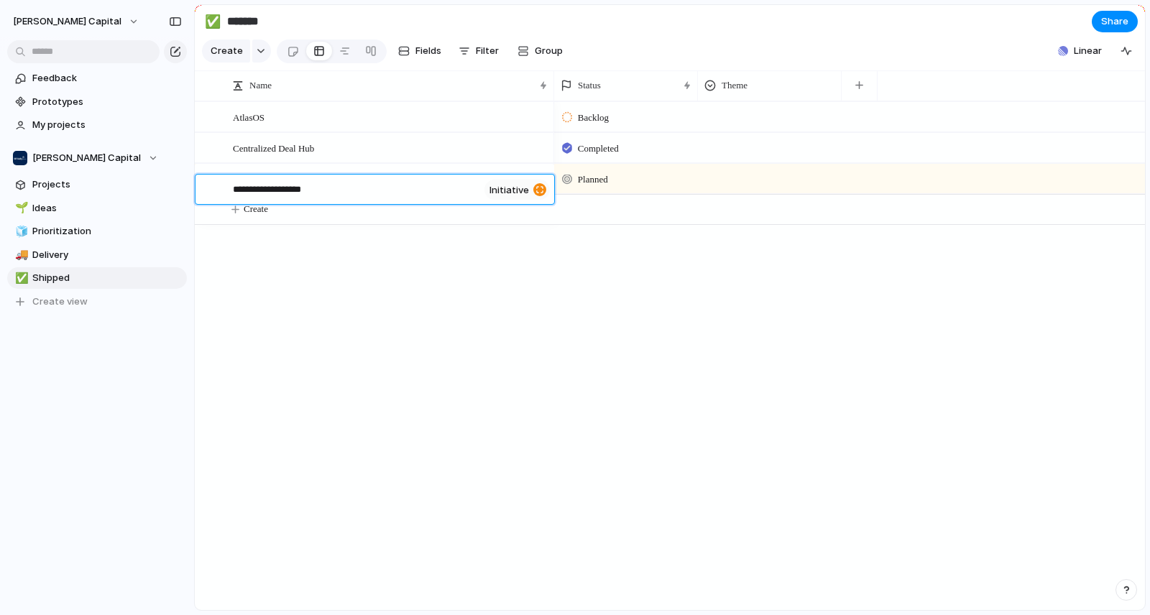
type textarea "**********"
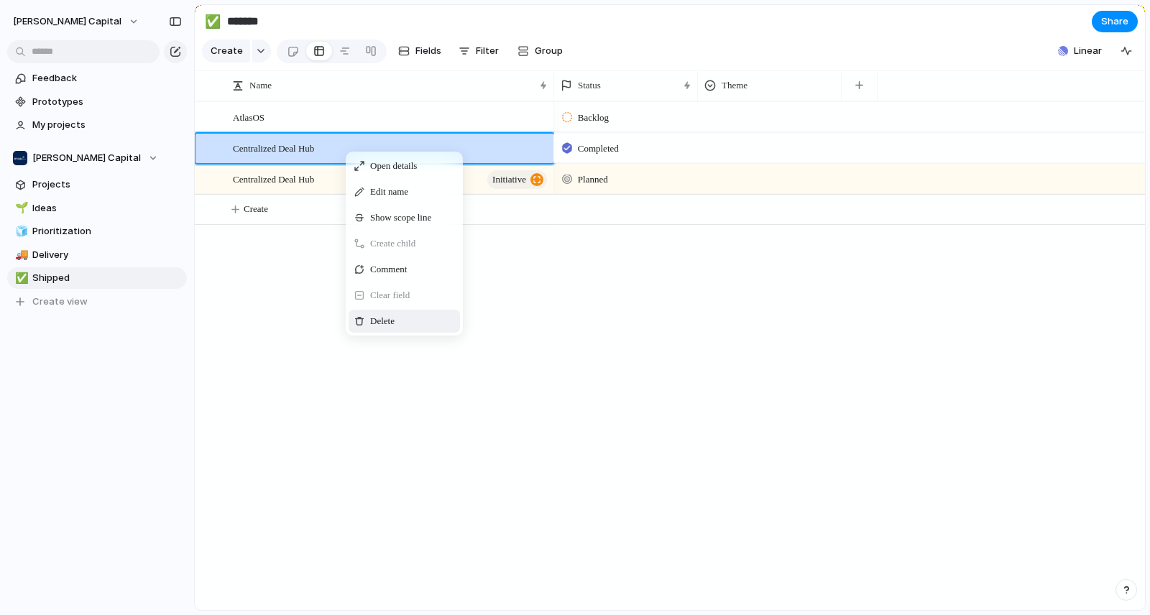
click at [417, 328] on span "Context Menu" at bounding box center [414, 321] width 6 height 14
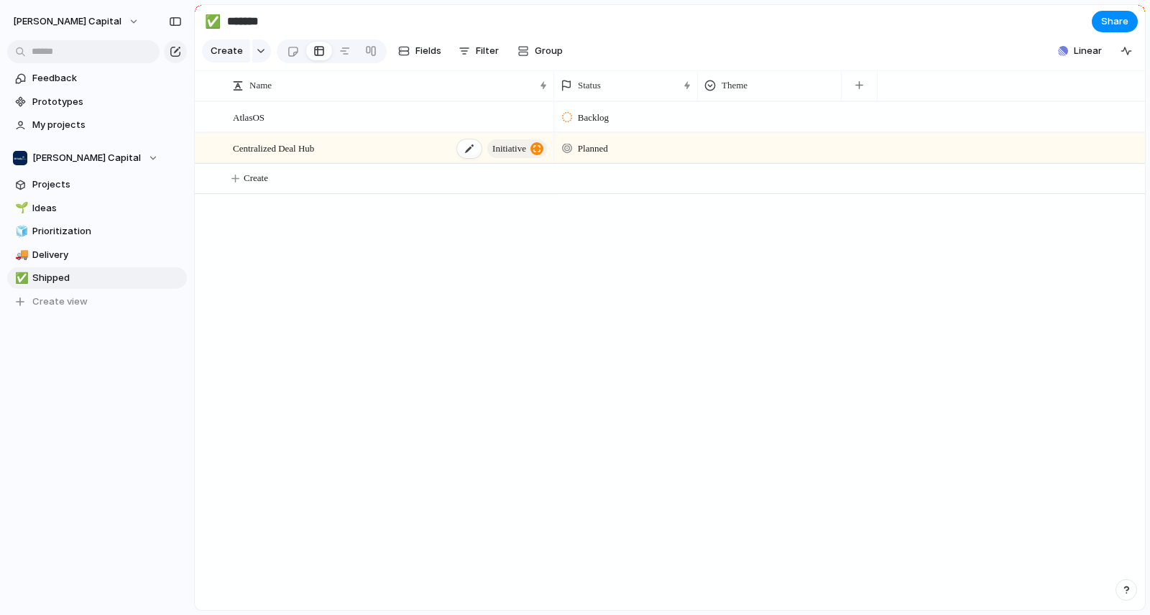
click at [374, 154] on div "Centralized Deal Hub initiative" at bounding box center [391, 148] width 316 height 29
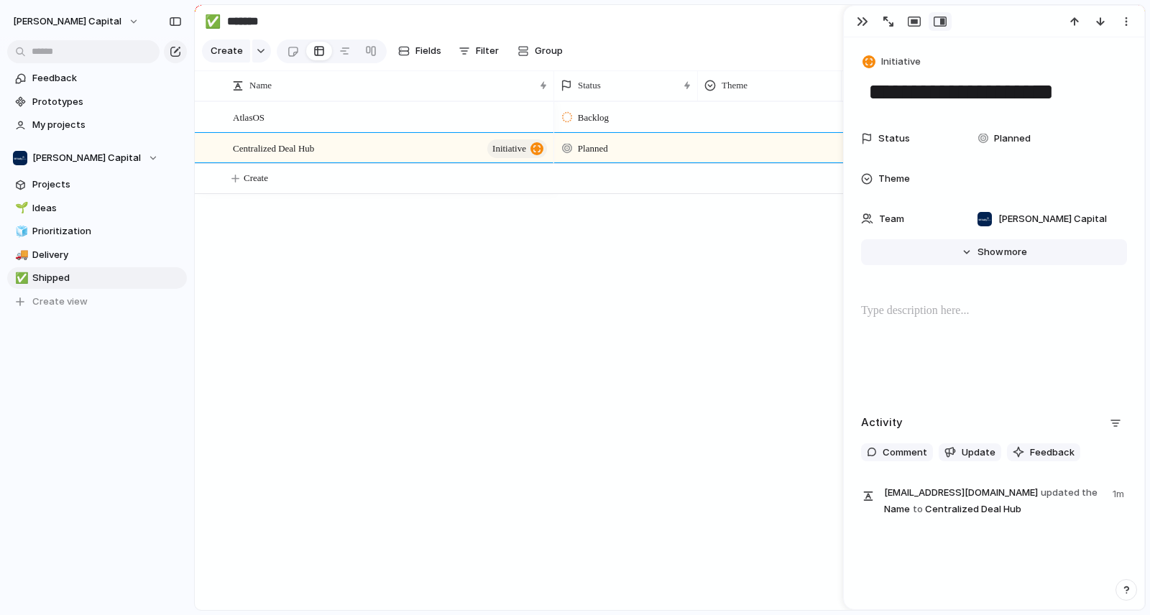
click at [992, 254] on span "Show" at bounding box center [990, 252] width 26 height 14
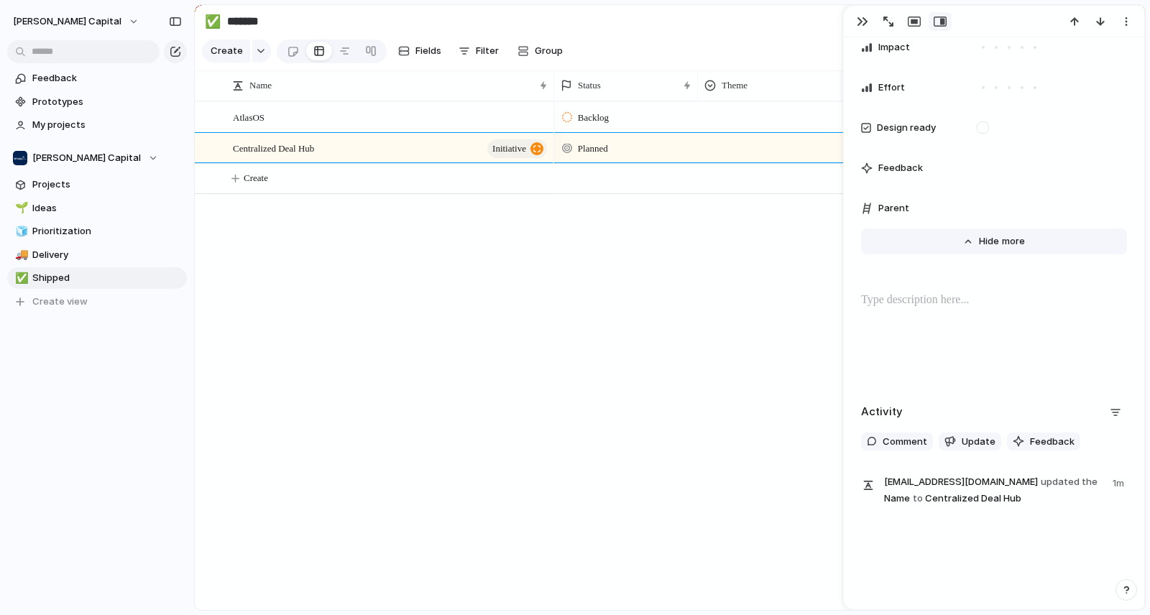
scroll to position [626, 0]
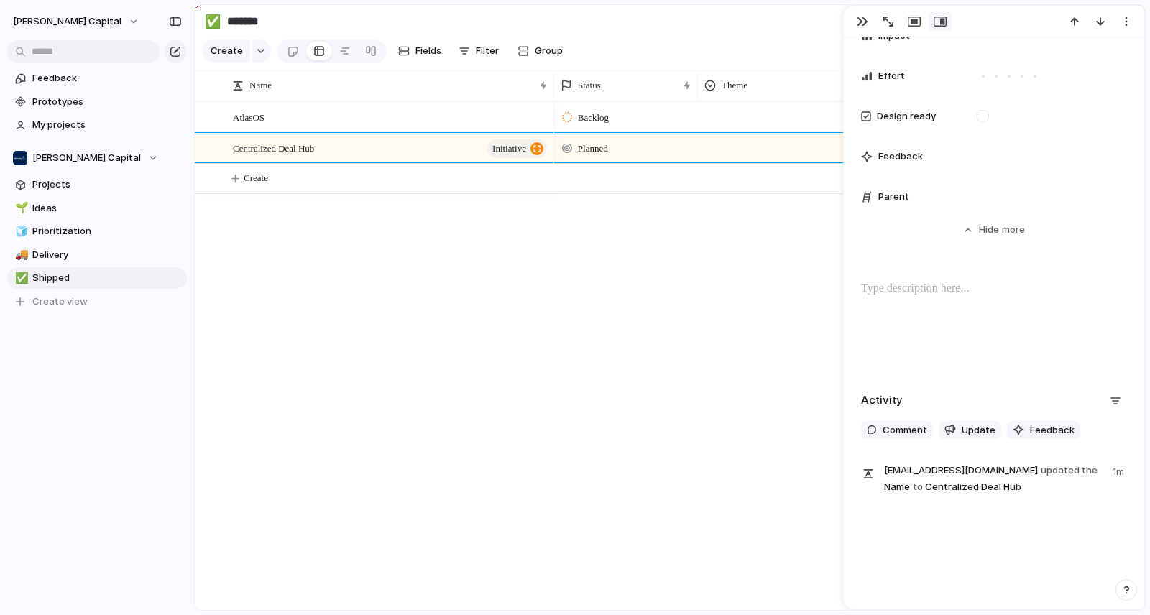
click at [880, 195] on span "Parent" at bounding box center [893, 197] width 31 height 14
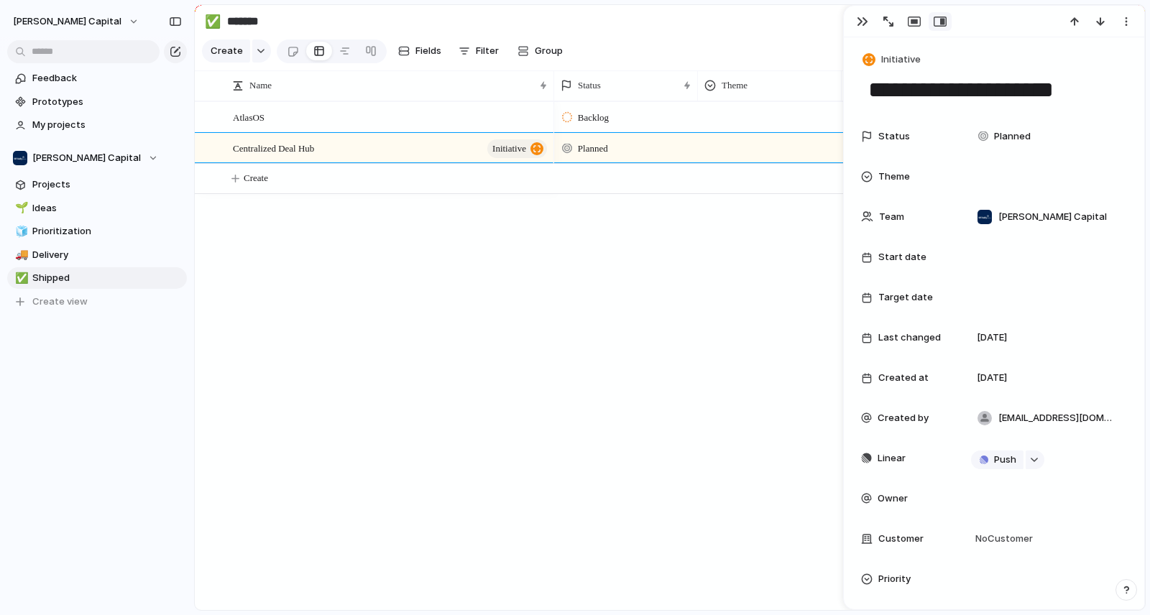
scroll to position [0, 0]
click at [296, 156] on span "Centralized Deal Hub" at bounding box center [273, 147] width 81 height 17
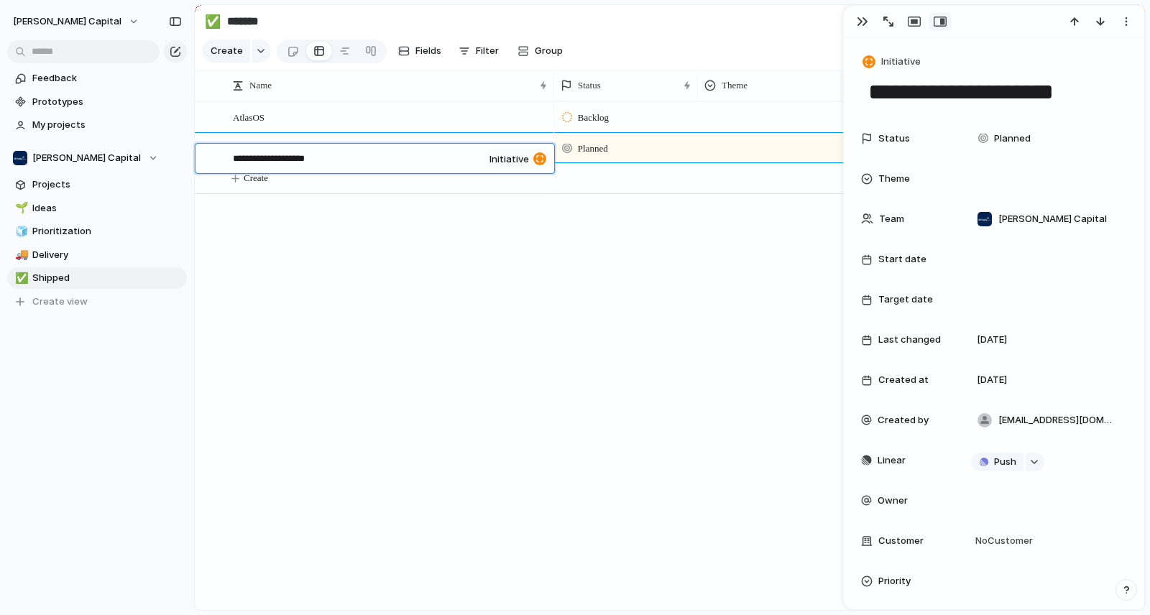
click at [344, 152] on textarea "**********" at bounding box center [356, 161] width 246 height 18
click at [514, 162] on span "initiative" at bounding box center [509, 158] width 40 height 11
click at [515, 162] on span "initiative" at bounding box center [509, 158] width 40 height 11
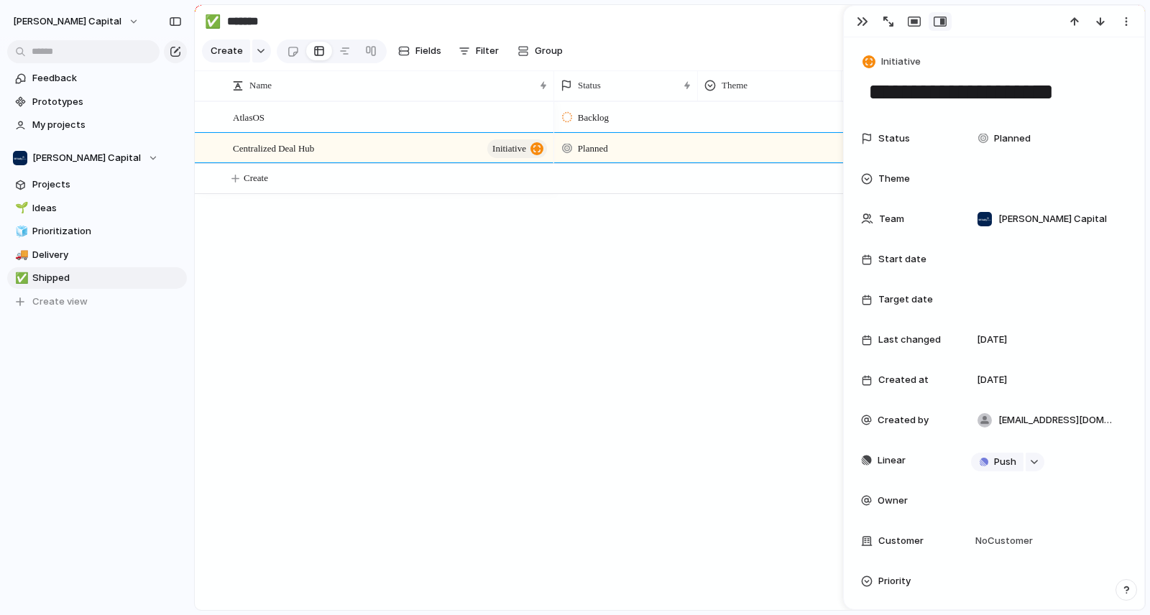
click at [728, 149] on div at bounding box center [770, 146] width 142 height 24
click at [730, 147] on div at bounding box center [770, 146] width 142 height 24
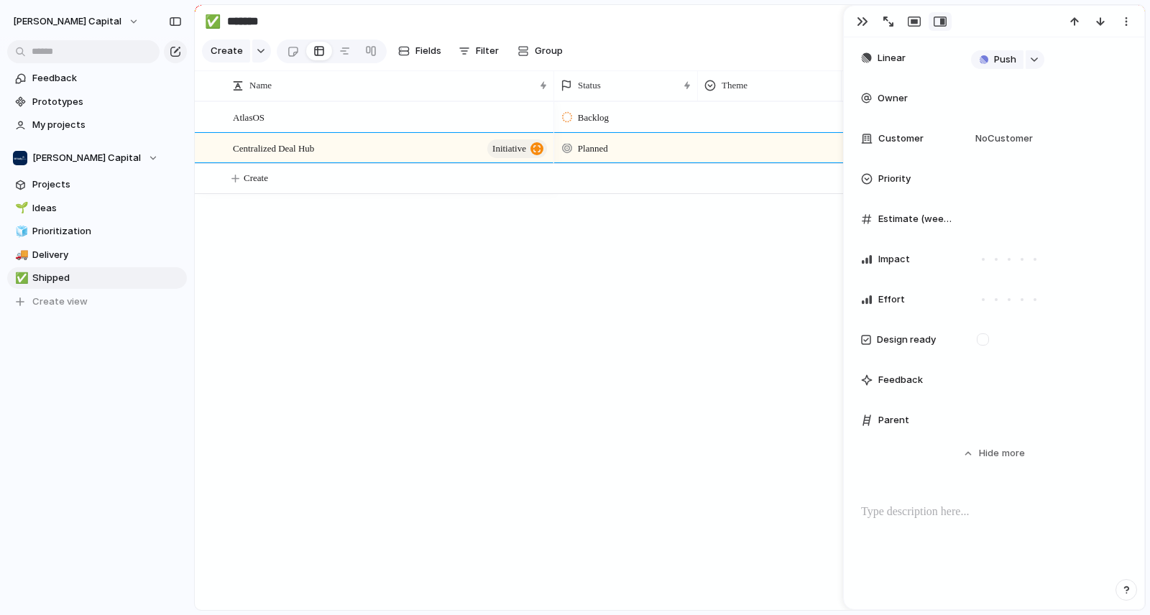
scroll to position [456, 0]
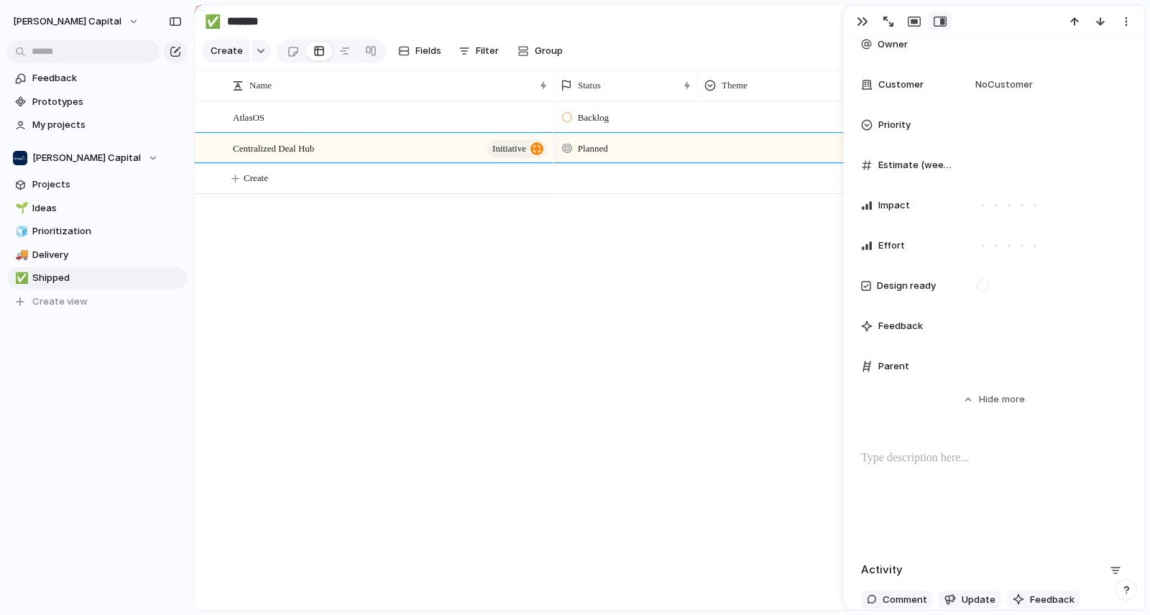
click at [897, 365] on span "Parent" at bounding box center [893, 366] width 31 height 14
click at [978, 368] on div at bounding box center [1045, 367] width 149 height 16
click at [280, 190] on button "Create" at bounding box center [688, 178] width 958 height 29
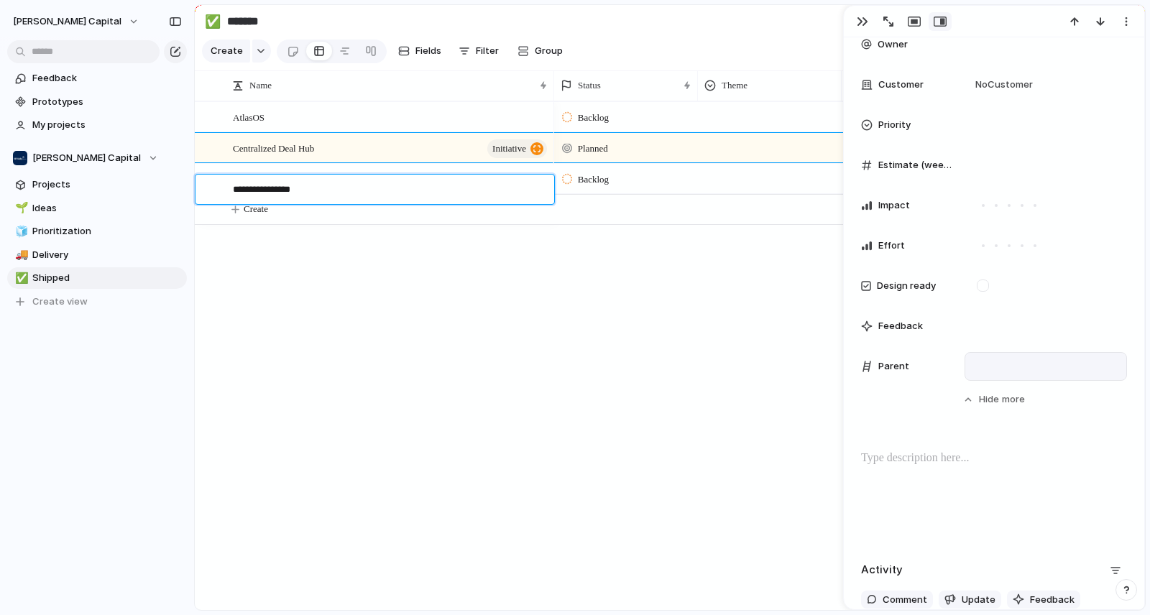
type textarea "**********"
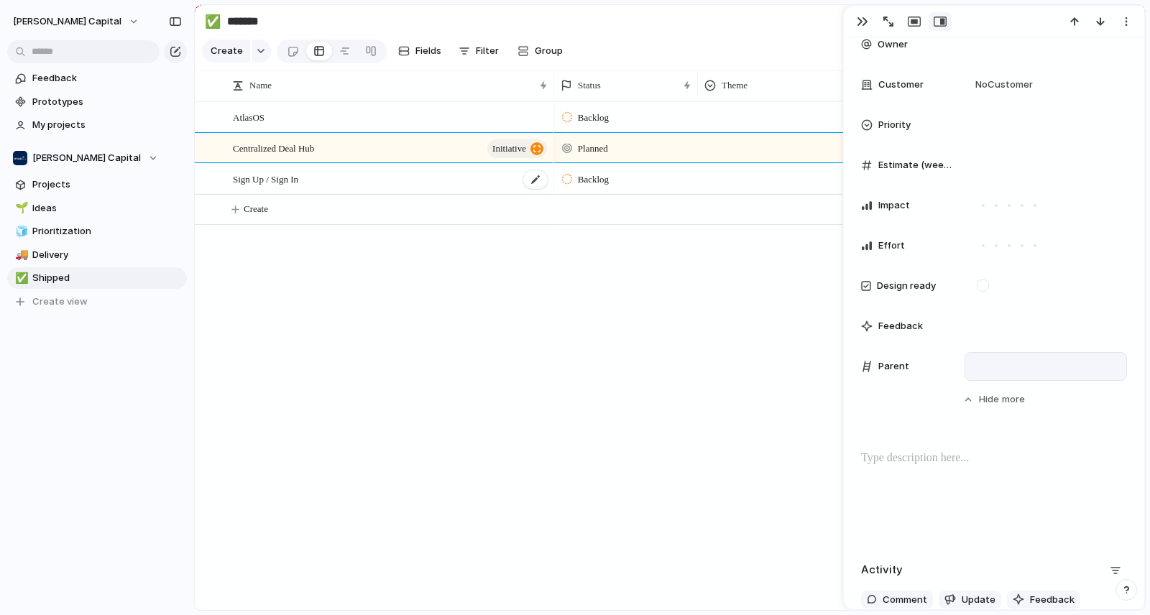
click at [381, 191] on div "Sign Up / Sign In" at bounding box center [391, 179] width 316 height 29
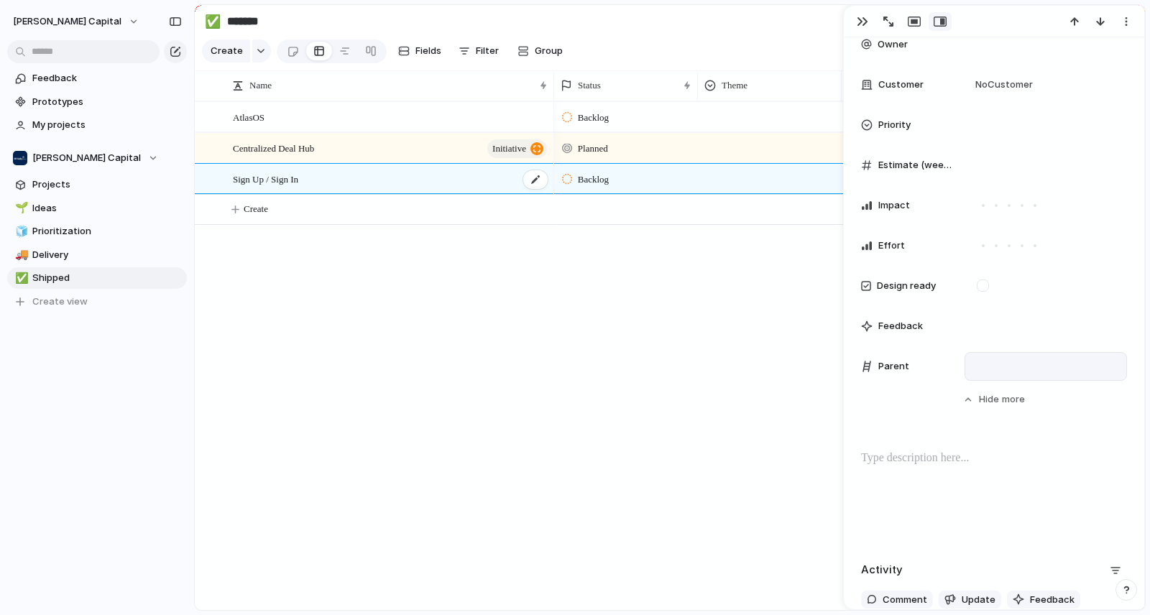
click at [413, 194] on div "Sign Up / Sign In" at bounding box center [391, 179] width 316 height 29
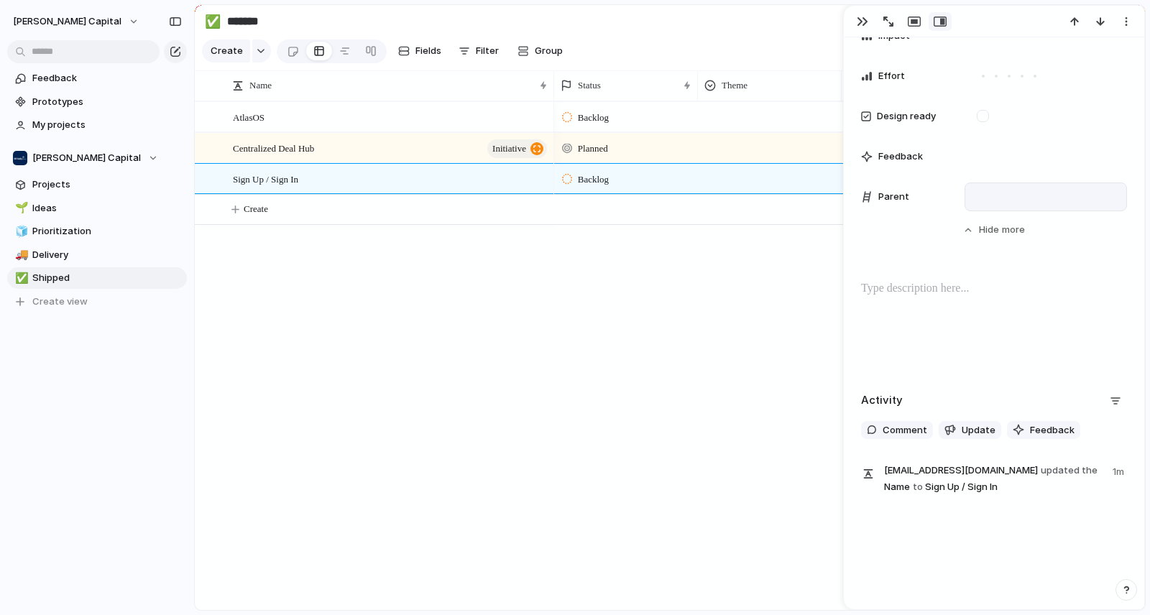
scroll to position [401, 0]
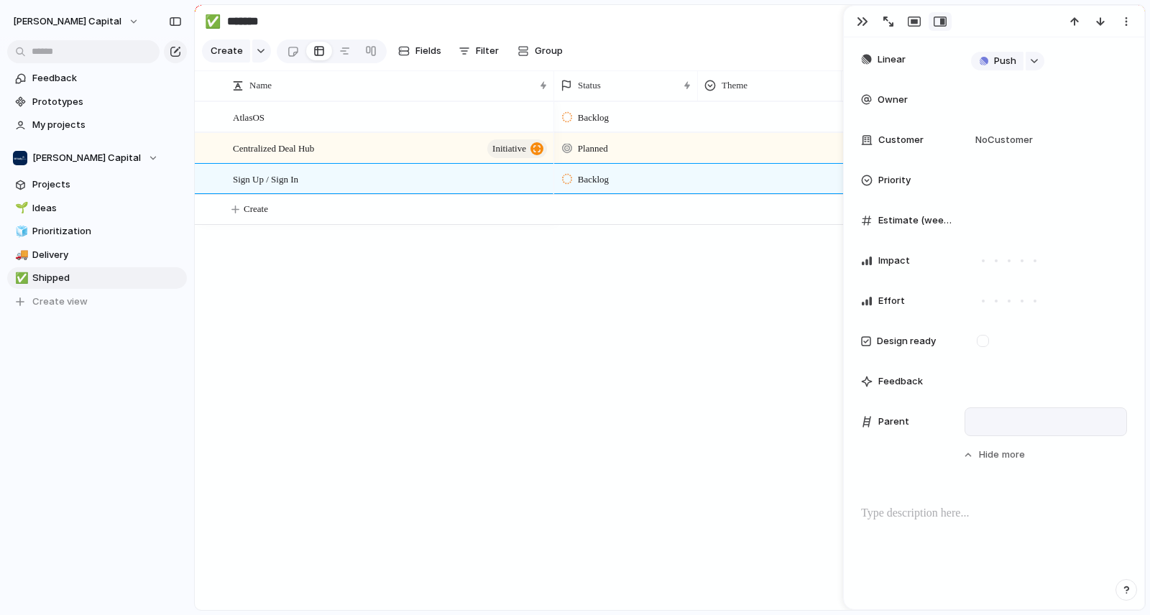
click at [1010, 424] on div at bounding box center [1045, 422] width 149 height 16
click at [1044, 471] on span "Centralized Deal Hub" at bounding box center [1046, 472] width 96 height 14
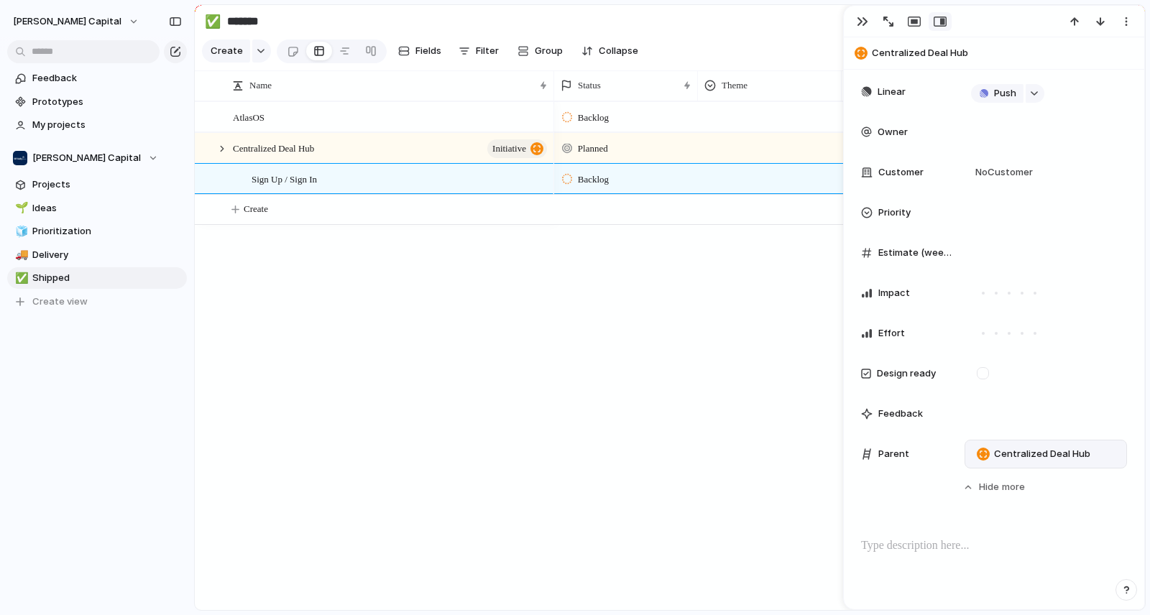
click at [767, 403] on div "Backlog Planned Backlog" at bounding box center [849, 355] width 591 height 509
click at [380, 162] on div "Centralized Deal Hub initiative" at bounding box center [391, 148] width 316 height 29
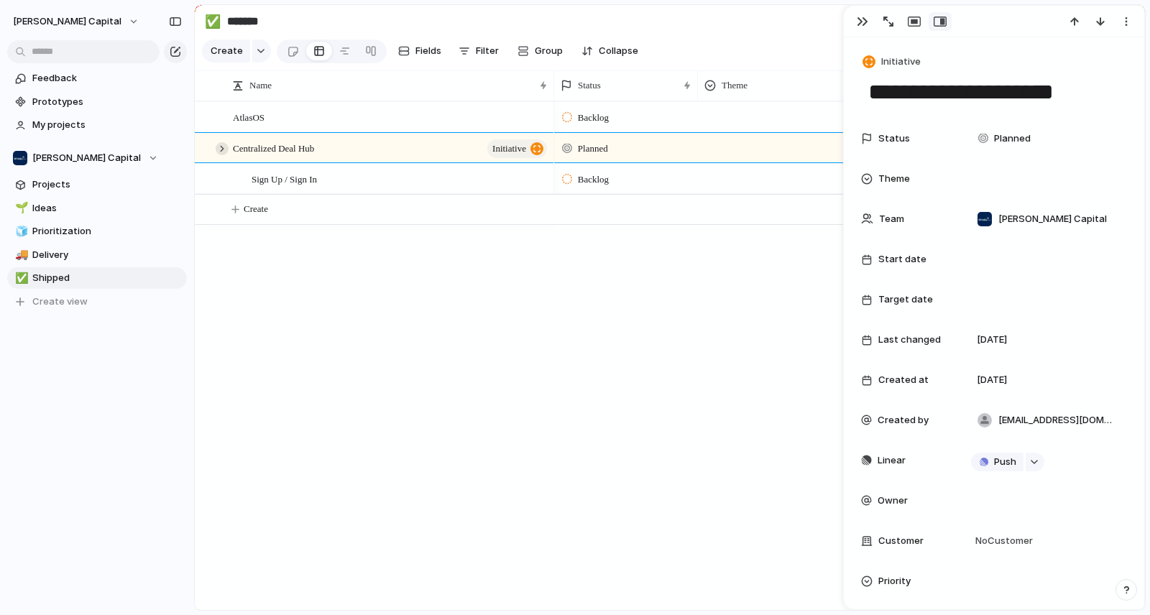
click at [224, 155] on div at bounding box center [222, 148] width 13 height 13
click at [438, 194] on div "Sign Up / Sign In" at bounding box center [401, 179] width 298 height 29
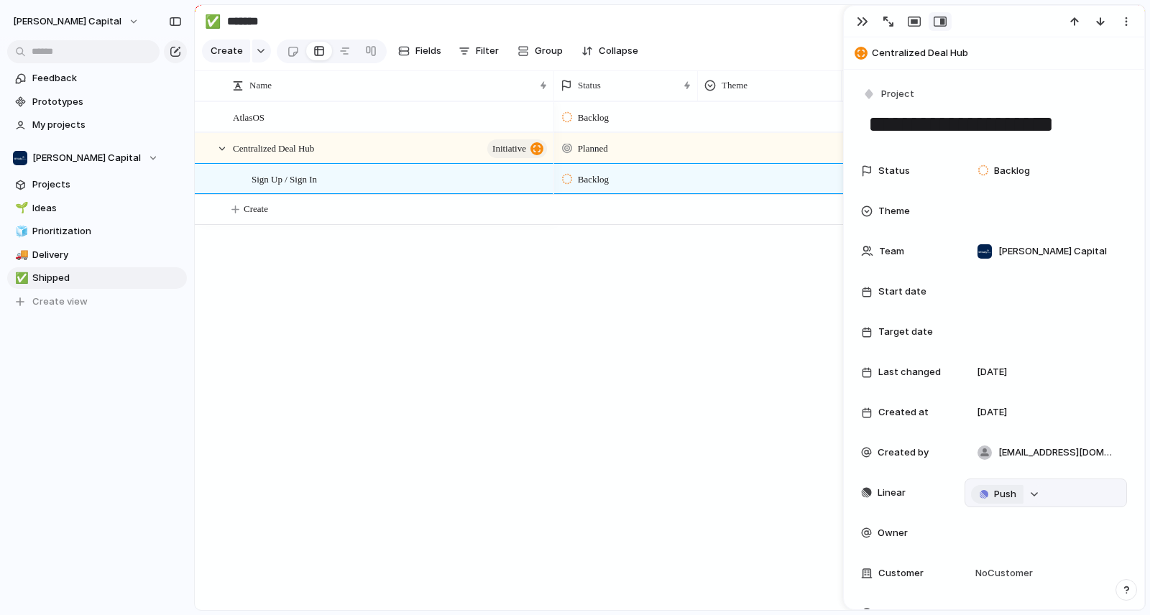
click at [1003, 486] on button "Push" at bounding box center [997, 494] width 52 height 19
click at [998, 517] on li "Project" at bounding box center [1000, 521] width 82 height 23
click at [379, 153] on div "Centralized Deal Hub initiative" at bounding box center [391, 148] width 316 height 29
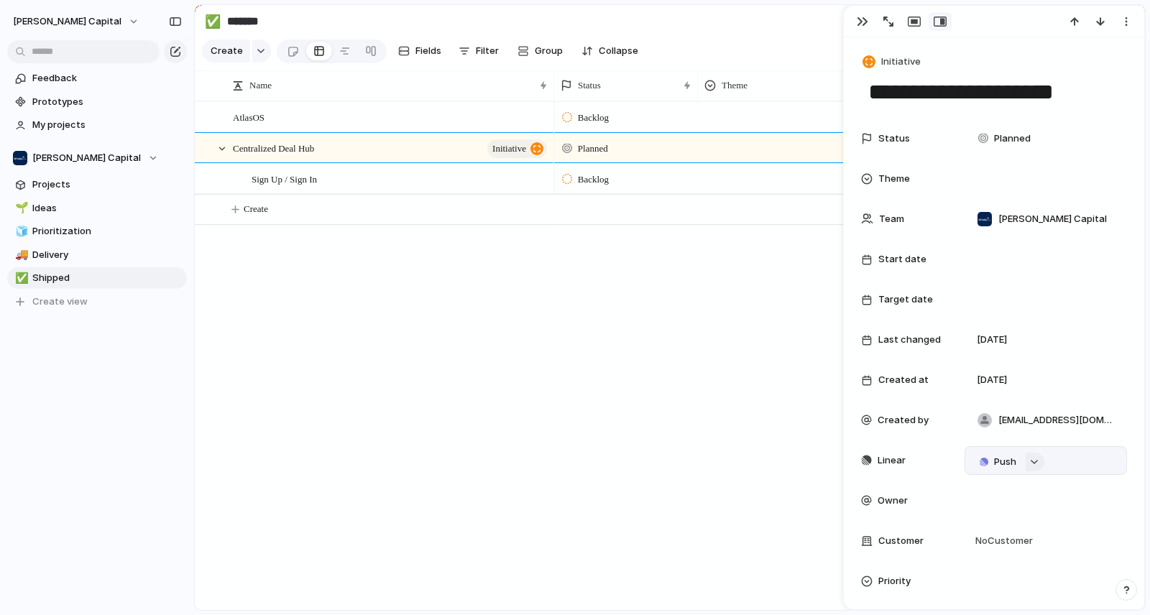
click at [1033, 467] on button "button" at bounding box center [1035, 462] width 19 height 19
click at [1085, 511] on span "Issues" at bounding box center [1094, 517] width 29 height 14
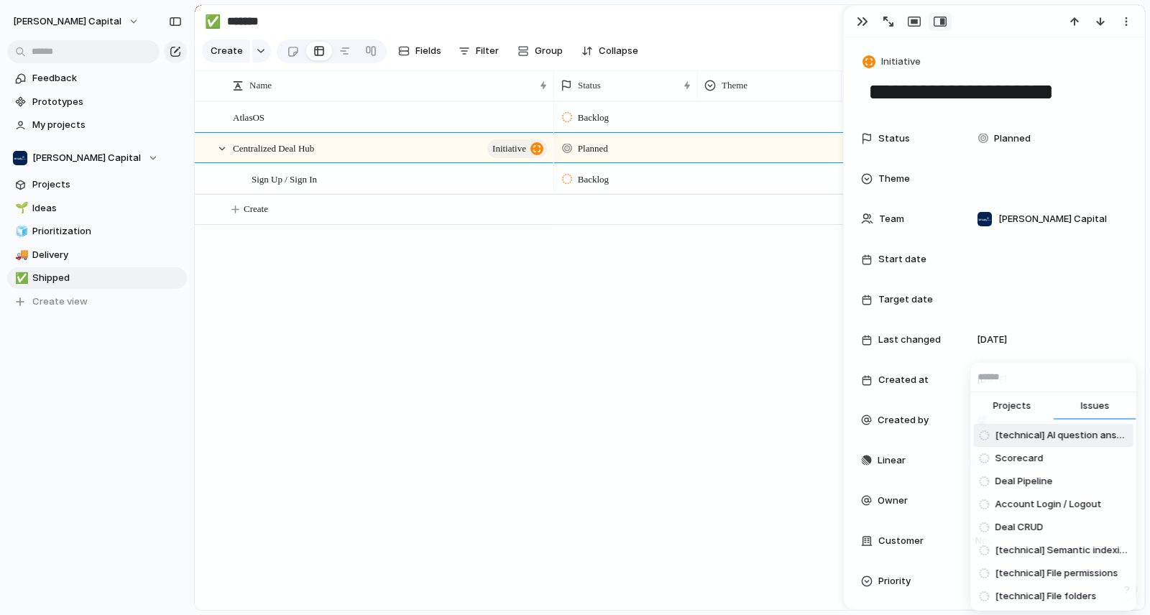
click at [1022, 406] on span "Projects" at bounding box center [1012, 406] width 38 height 14
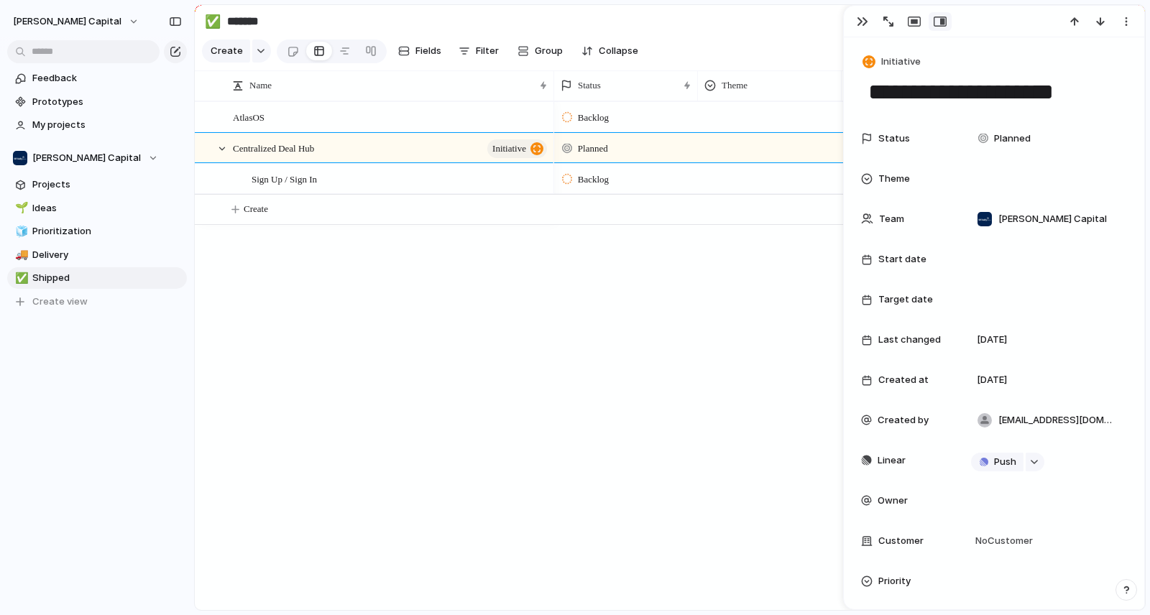
click at [1005, 466] on div "Projects Issues AtlasOS Sign Up / Sign In" at bounding box center [575, 307] width 1150 height 615
click at [1005, 463] on span "Push" at bounding box center [1005, 462] width 22 height 14
click at [1011, 454] on span "Centralized Deal Hub" at bounding box center [1047, 461] width 88 height 14
